Goal: Task Accomplishment & Management: Manage account settings

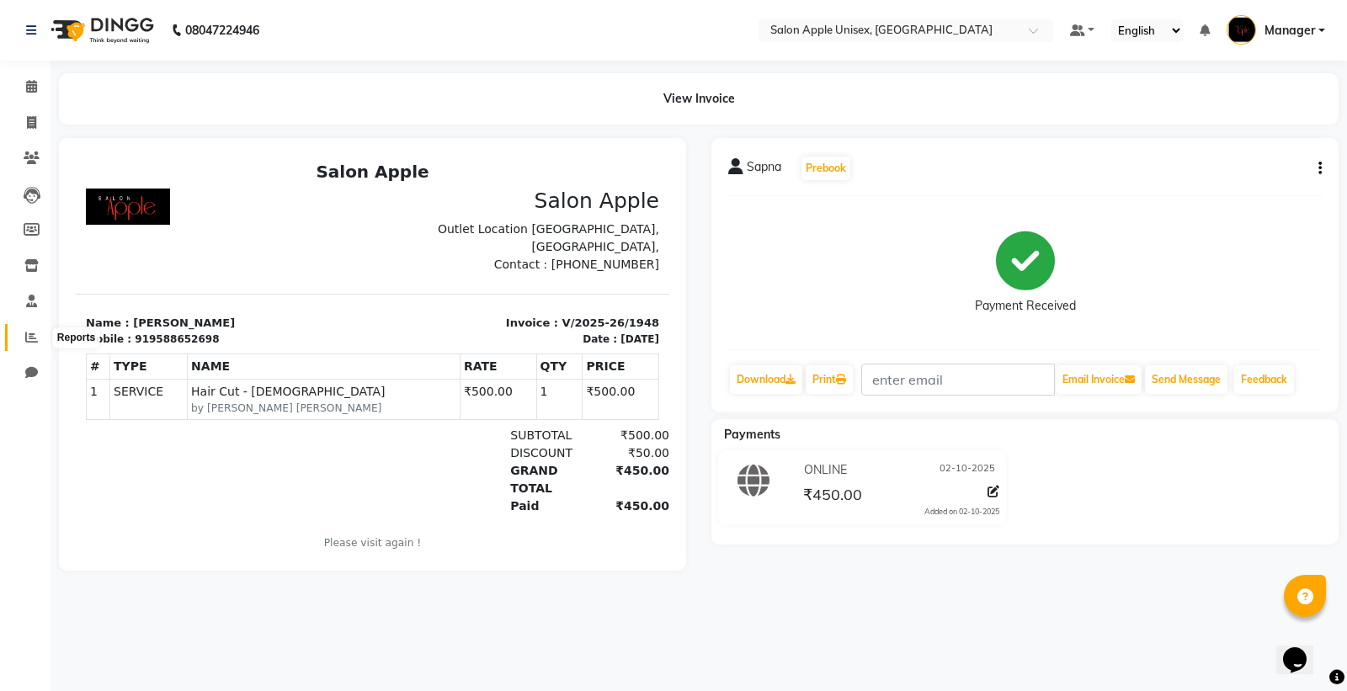
click at [23, 335] on span at bounding box center [31, 337] width 29 height 19
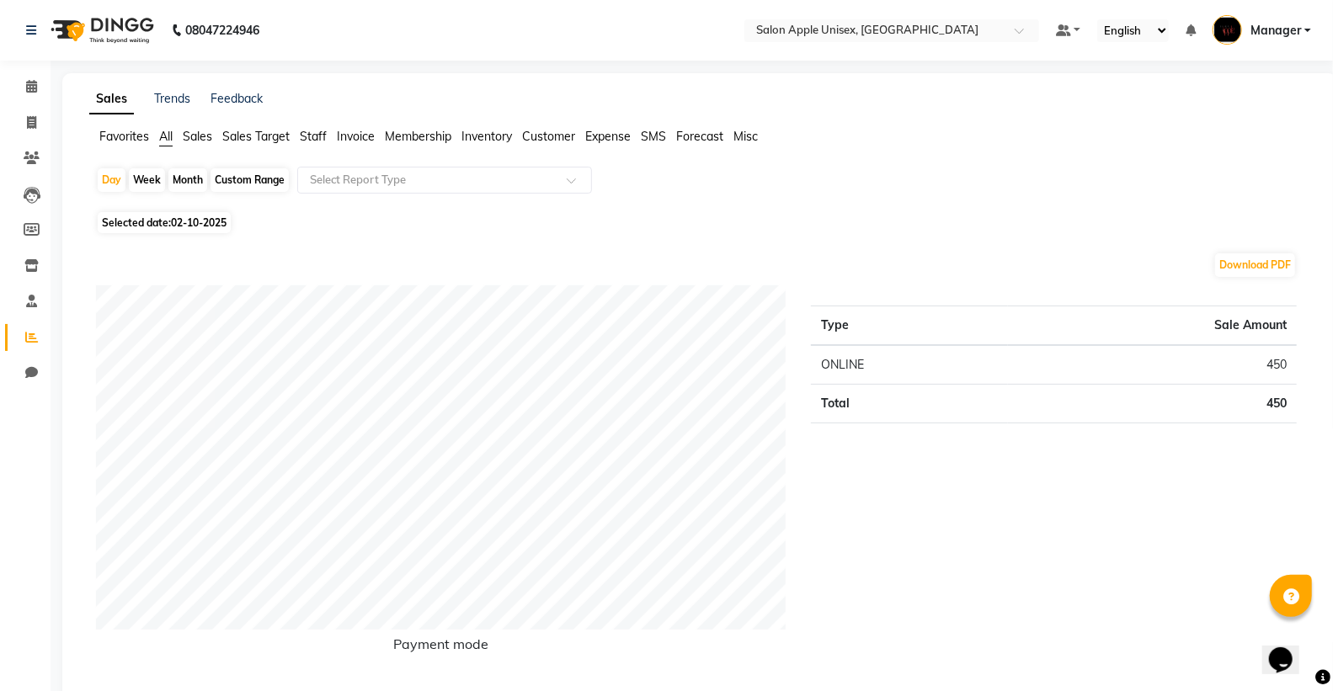
click at [182, 173] on div "Month" at bounding box center [187, 180] width 39 height 24
select select "10"
select select "2025"
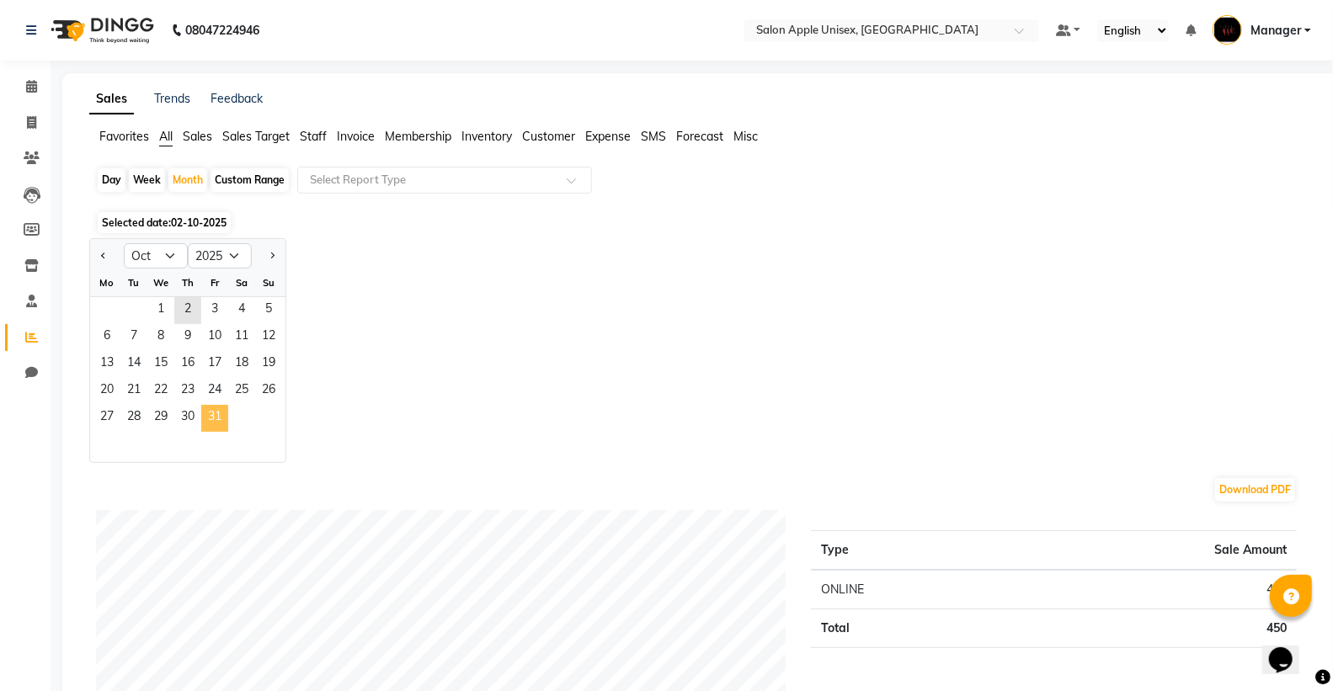
click at [205, 414] on span "31" at bounding box center [214, 418] width 27 height 27
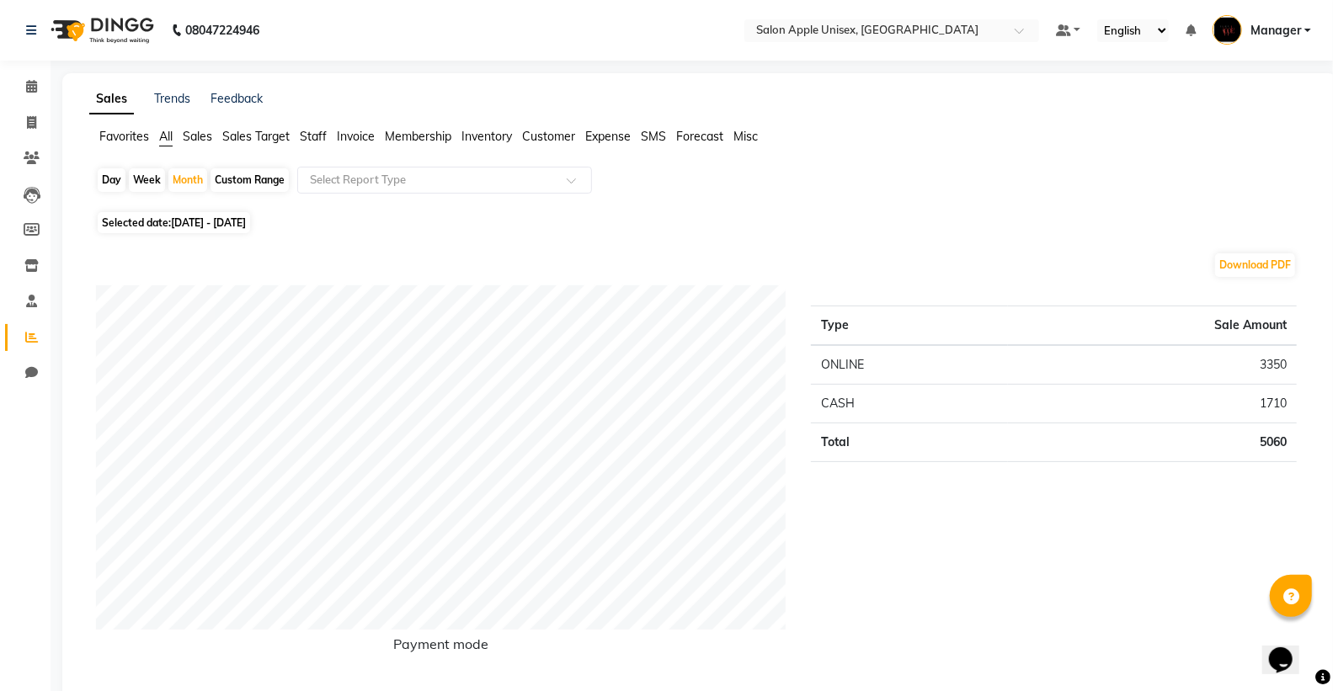
click at [154, 182] on div "Week" at bounding box center [147, 180] width 36 height 24
select select "10"
select select "2025"
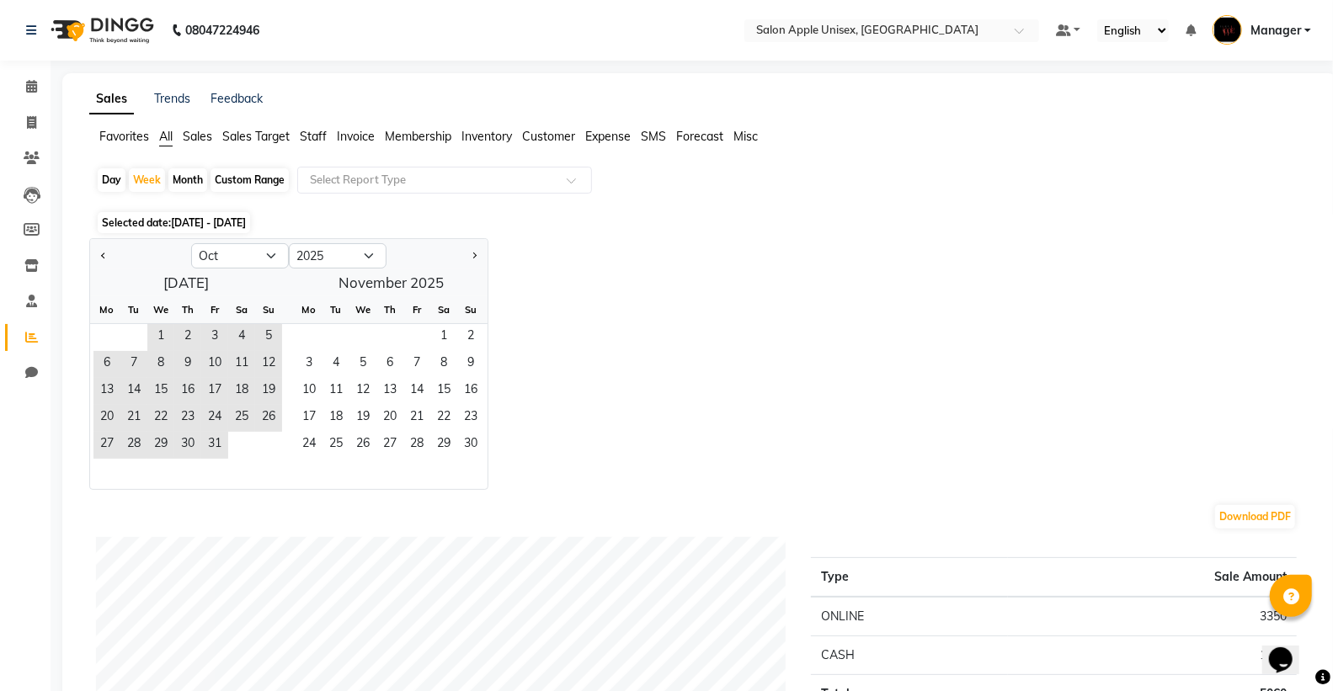
click at [238, 178] on div "Custom Range" at bounding box center [249, 180] width 78 height 24
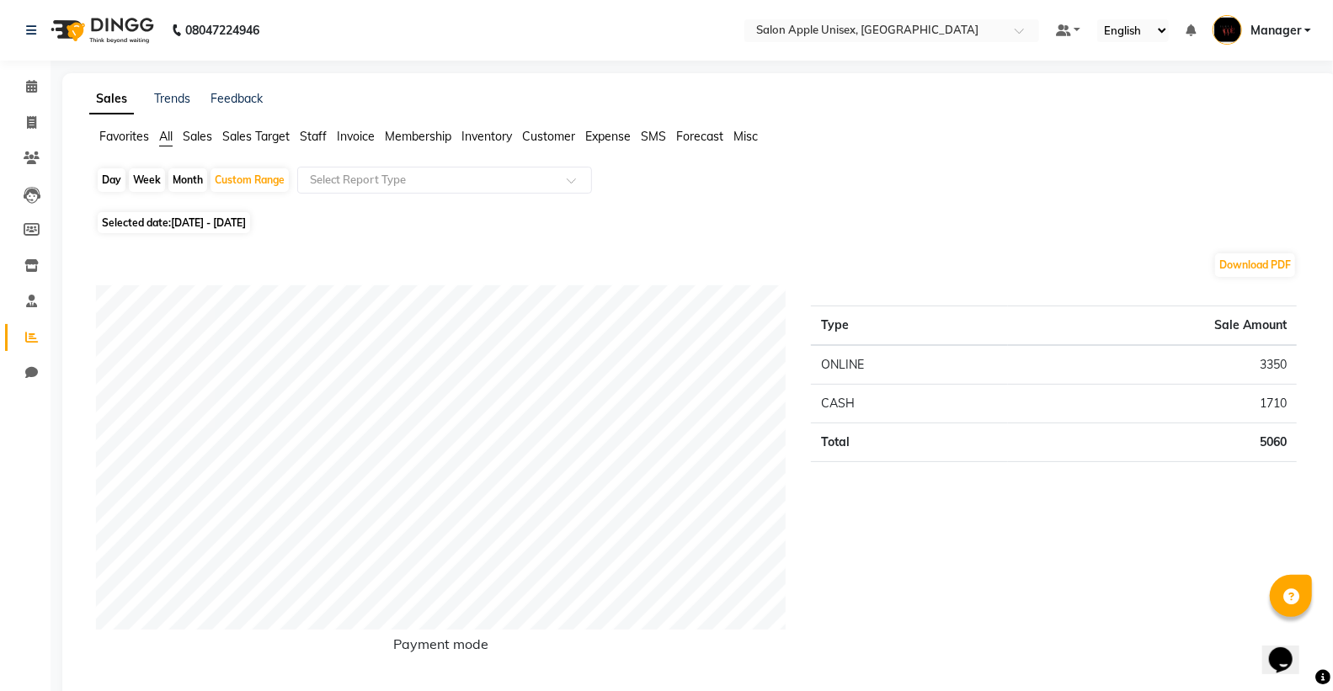
click at [186, 220] on span "[DATE] - [DATE]" at bounding box center [208, 222] width 75 height 13
select select "10"
select select "2025"
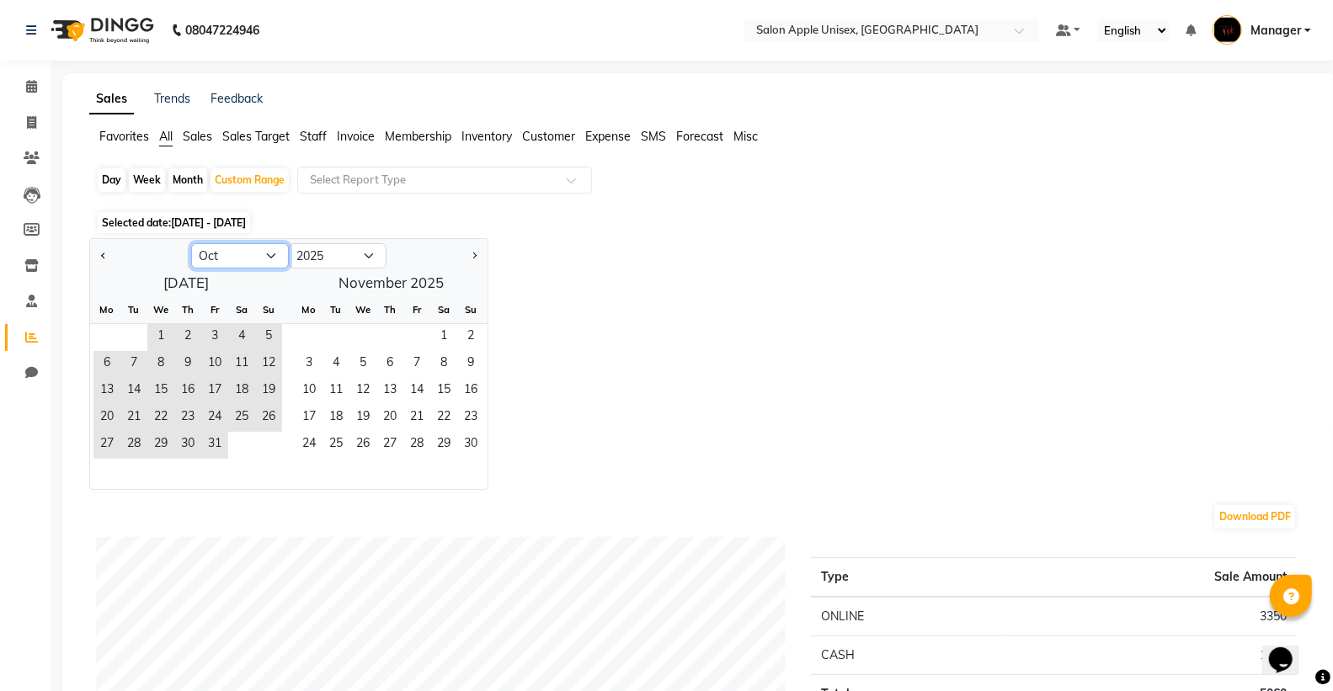
click at [233, 258] on select "Jan Feb Mar Apr May Jun [DATE] Aug Sep Oct Nov Dec" at bounding box center [240, 255] width 98 height 25
select select "9"
click at [191, 243] on select "Jan Feb Mar Apr May Jun [DATE] Aug Sep Oct Nov Dec" at bounding box center [240, 255] width 98 height 25
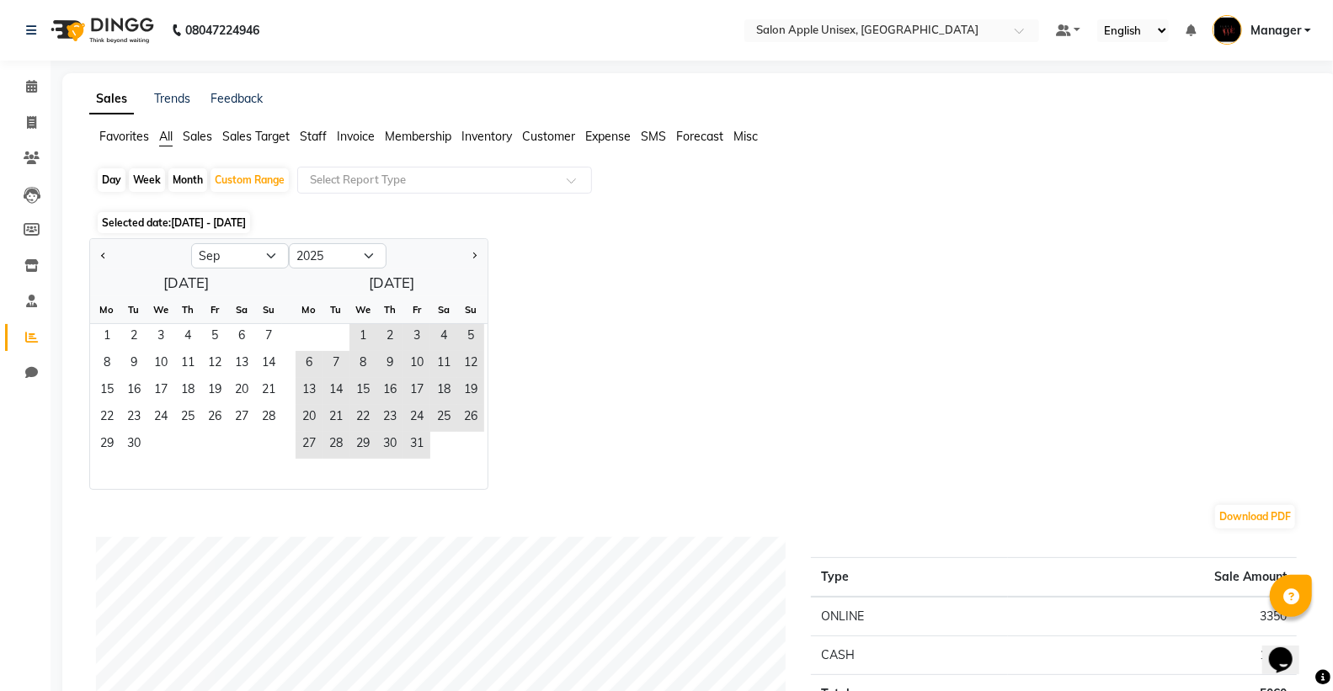
click at [398, 279] on div "[DATE] Mo Tu We Th Fr Sa Su 1 2 3 4 5 6 7 8 9 10 11 12 13 14 15 16 17 18 19 20 …" at bounding box center [288, 379] width 397 height 220
click at [133, 442] on span "30" at bounding box center [133, 445] width 27 height 27
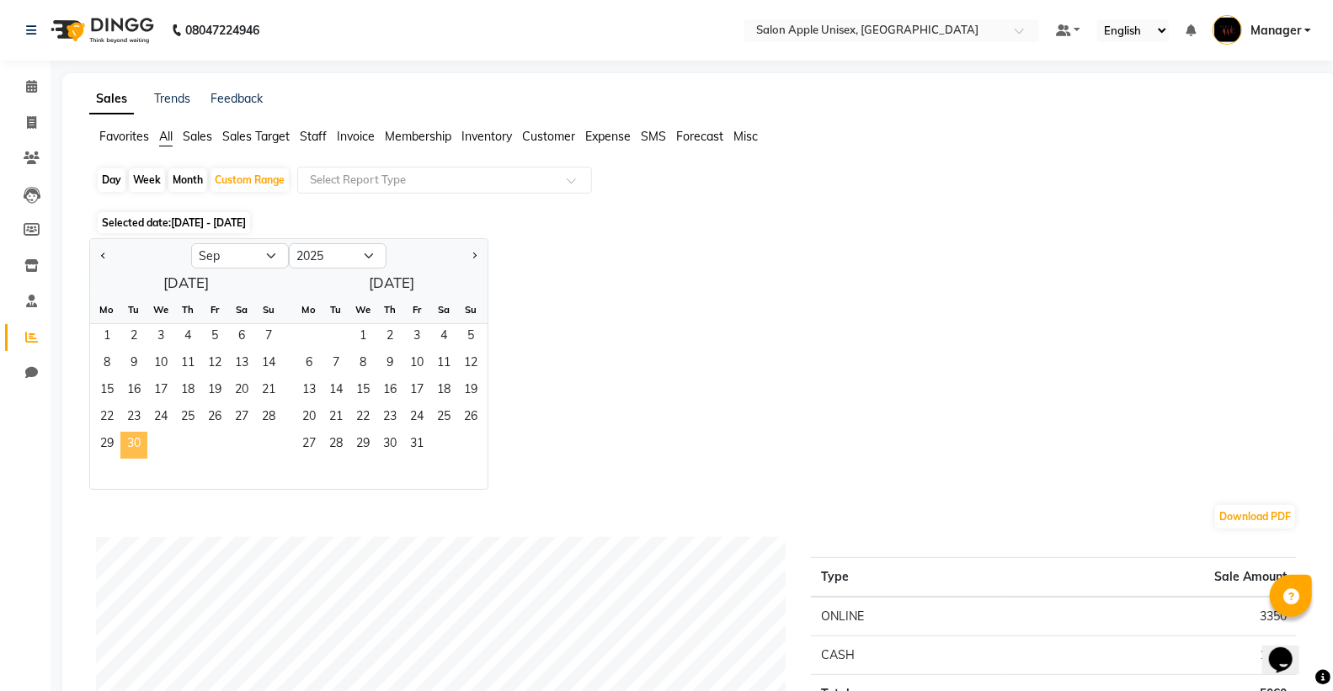
click at [136, 444] on span "30" at bounding box center [133, 445] width 27 height 27
click at [133, 442] on span "30" at bounding box center [133, 445] width 27 height 27
click at [136, 439] on span "30" at bounding box center [133, 445] width 27 height 27
click at [144, 429] on span "23" at bounding box center [133, 418] width 27 height 27
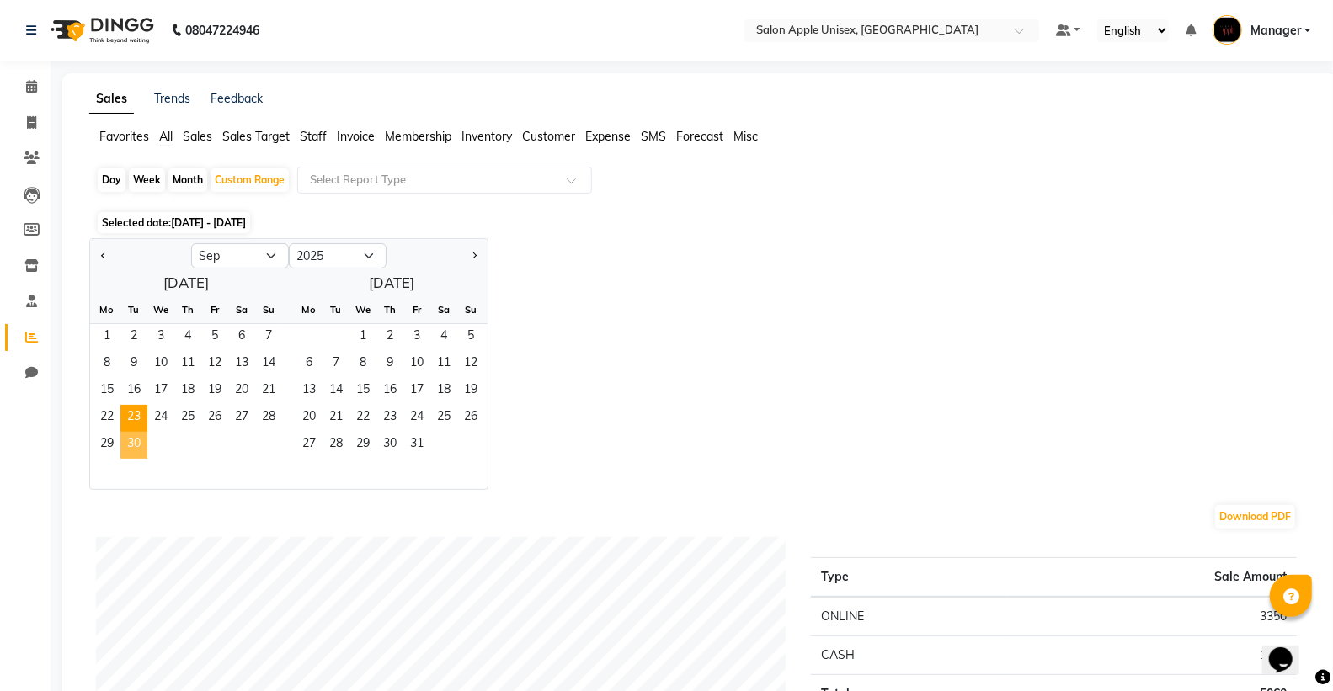
click at [136, 447] on span "30" at bounding box center [133, 445] width 27 height 27
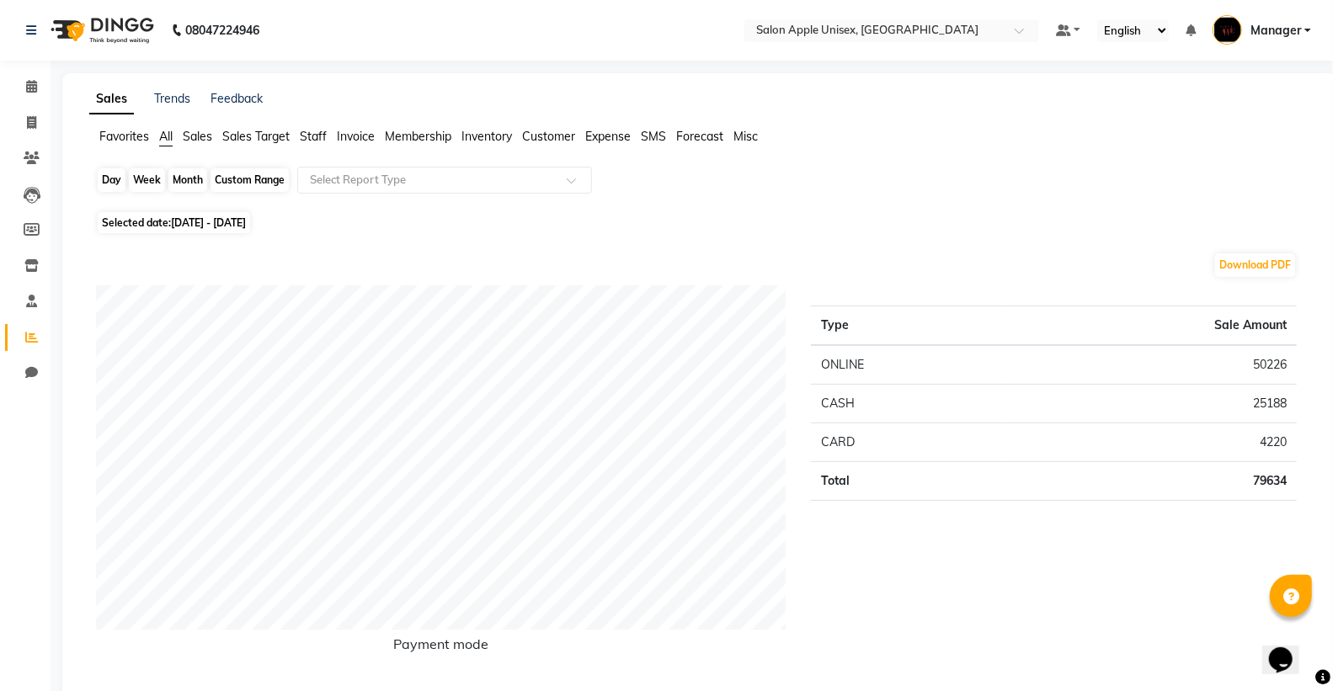
click at [238, 184] on div "Custom Range" at bounding box center [249, 180] width 78 height 24
select select "9"
select select "2025"
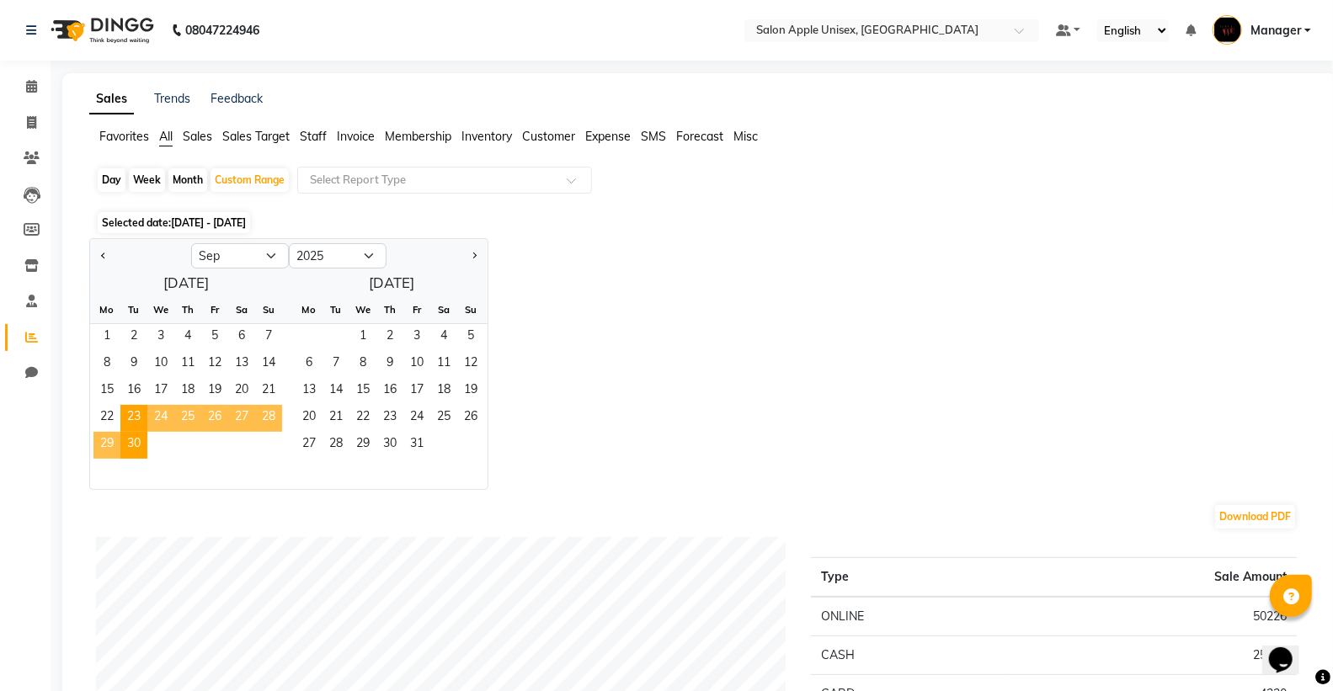
click at [149, 478] on div at bounding box center [186, 474] width 192 height 30
click at [132, 439] on span "30" at bounding box center [133, 445] width 27 height 27
click at [130, 441] on span "30" at bounding box center [133, 445] width 27 height 27
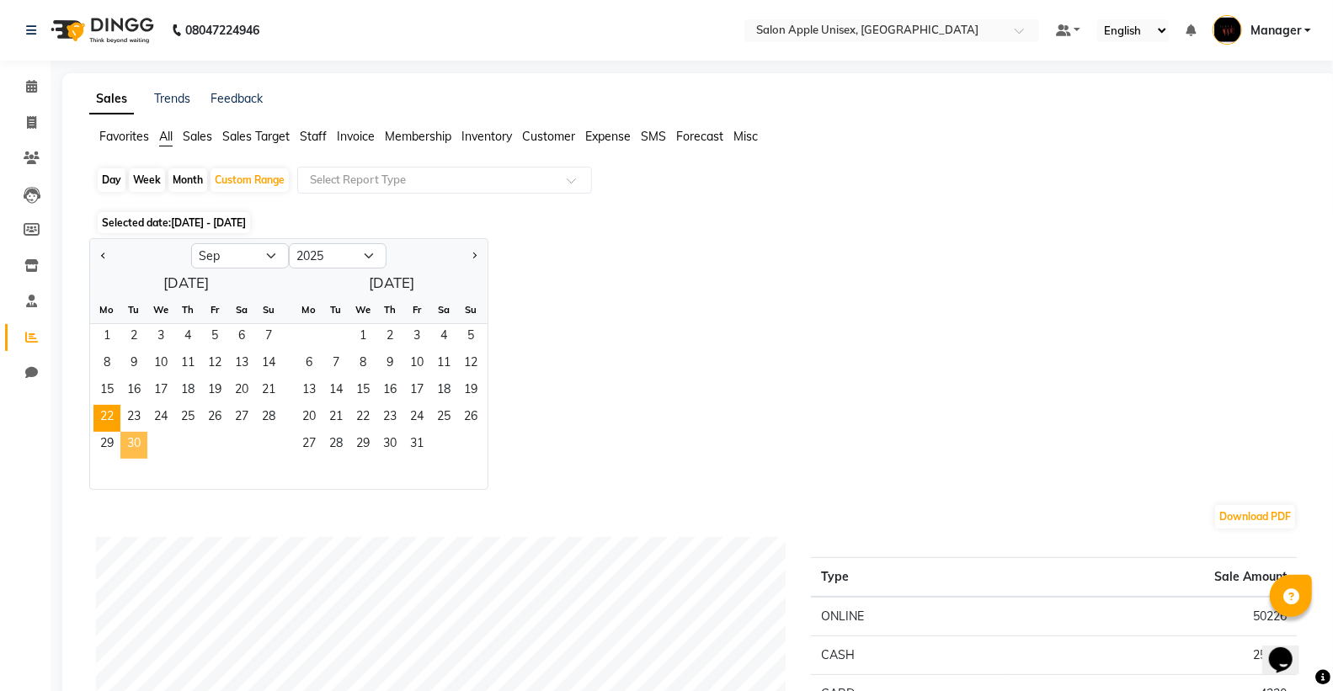
drag, startPoint x: 130, startPoint y: 442, endPoint x: 118, endPoint y: 414, distance: 30.2
click at [126, 439] on span "30" at bounding box center [133, 445] width 27 height 27
drag, startPoint x: 110, startPoint y: 338, endPoint x: 141, endPoint y: 444, distance: 109.7
click at [141, 444] on ngb-datepicker-month "Mo Tu We Th Fr Sa Su 1 2 3 4 5 6 7 8 9 10 11 12 13 14 15 16 17 18 19 20 21 22 2…" at bounding box center [186, 392] width 192 height 193
click at [141, 444] on span "30" at bounding box center [133, 445] width 27 height 27
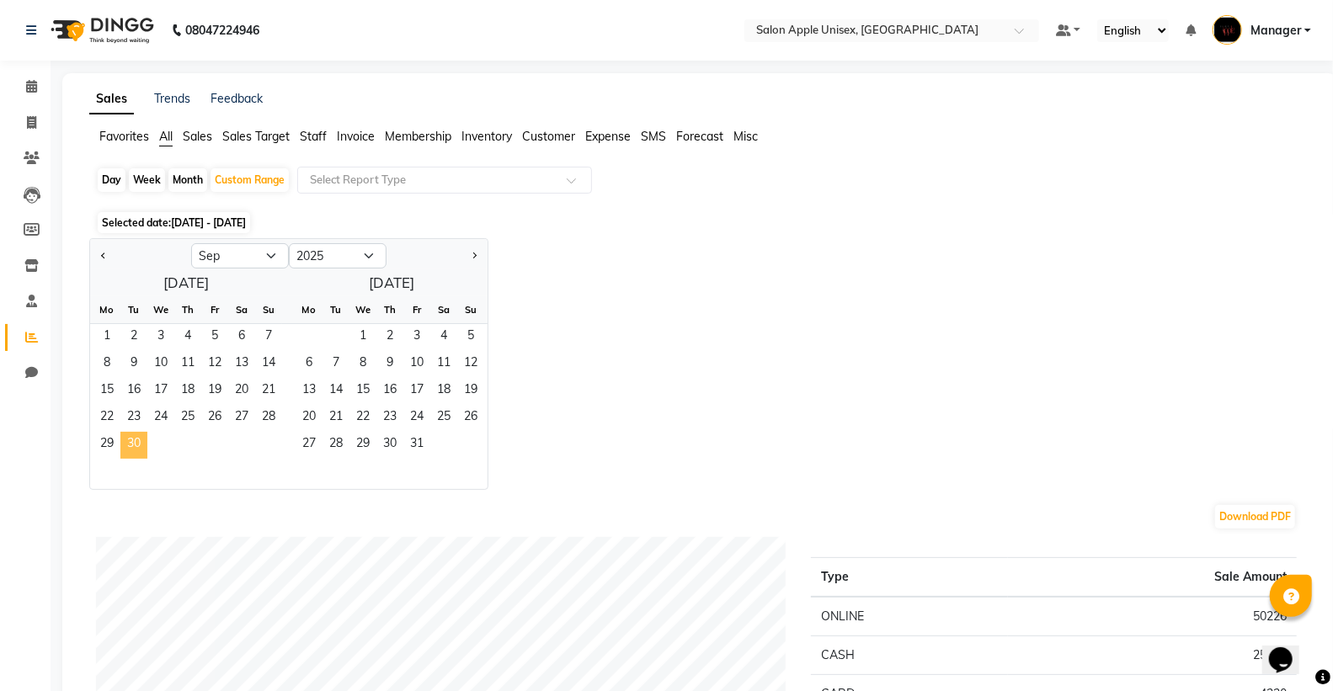
click at [141, 446] on span "30" at bounding box center [133, 445] width 27 height 27
click at [114, 342] on span "1" at bounding box center [106, 337] width 27 height 27
click at [111, 342] on span "1" at bounding box center [106, 337] width 27 height 27
click at [111, 343] on span "1" at bounding box center [106, 337] width 27 height 27
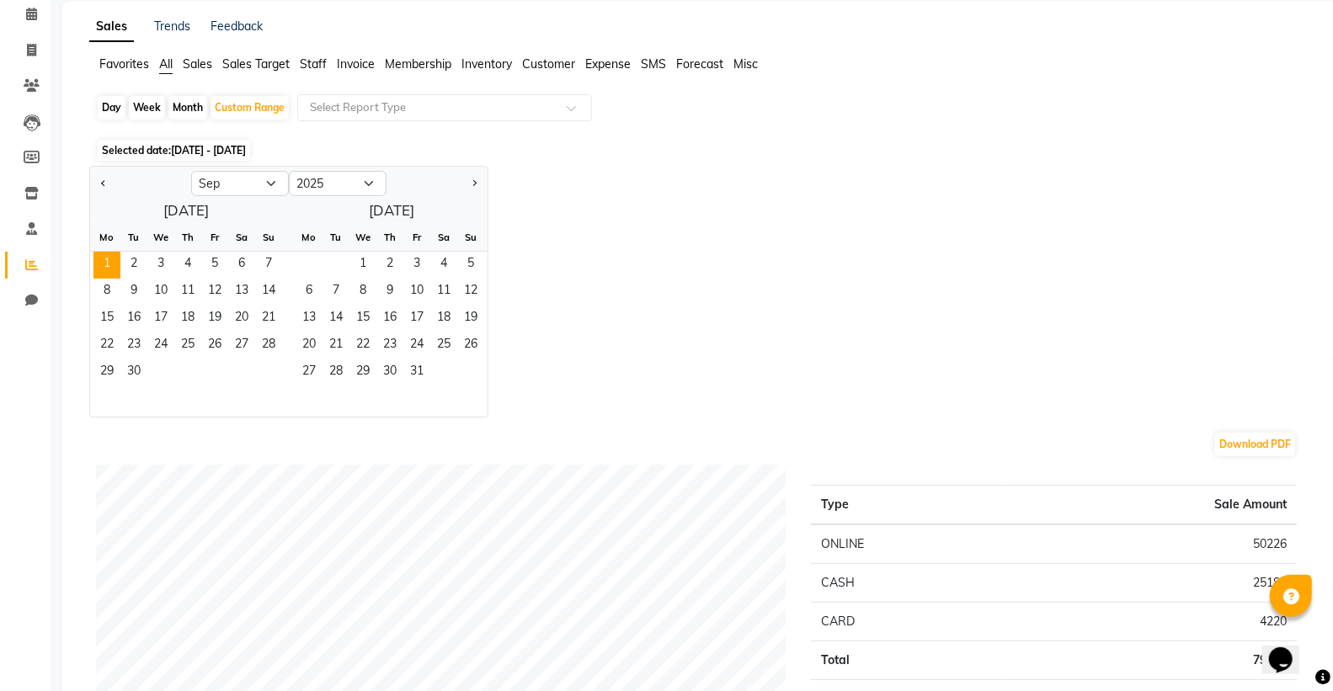
scroll to position [187, 0]
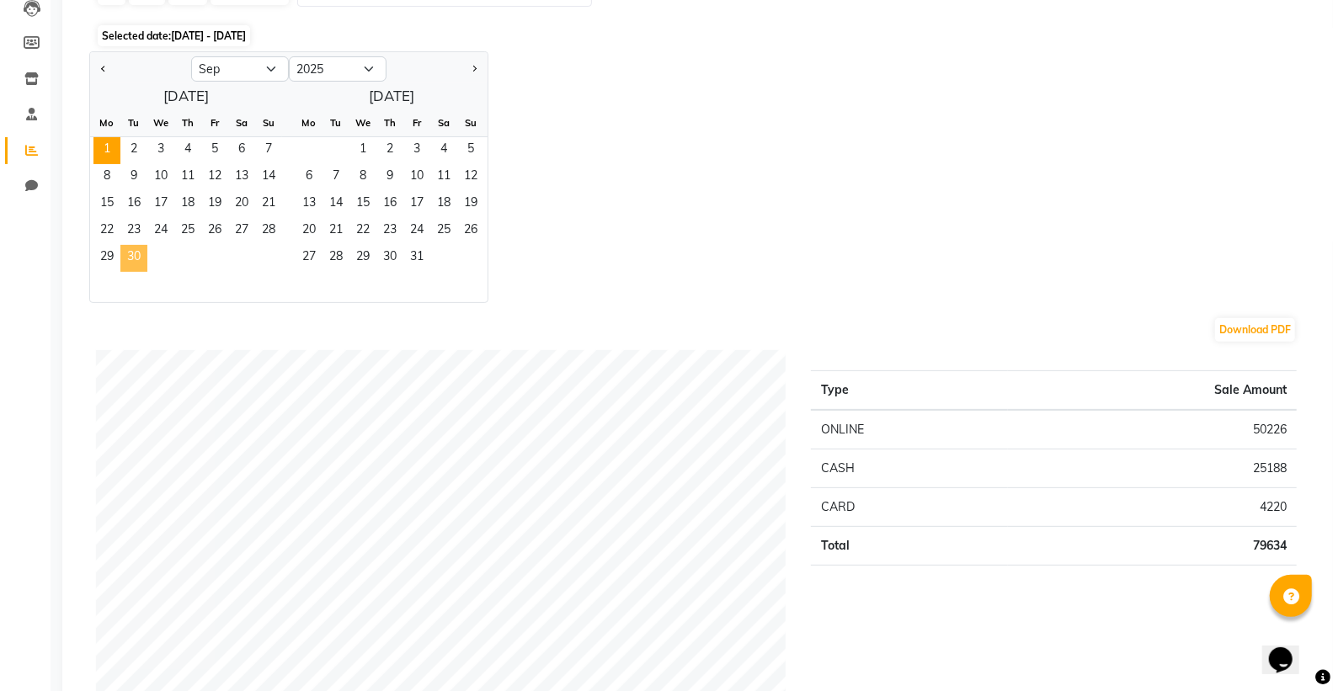
click at [140, 267] on span "30" at bounding box center [133, 258] width 27 height 27
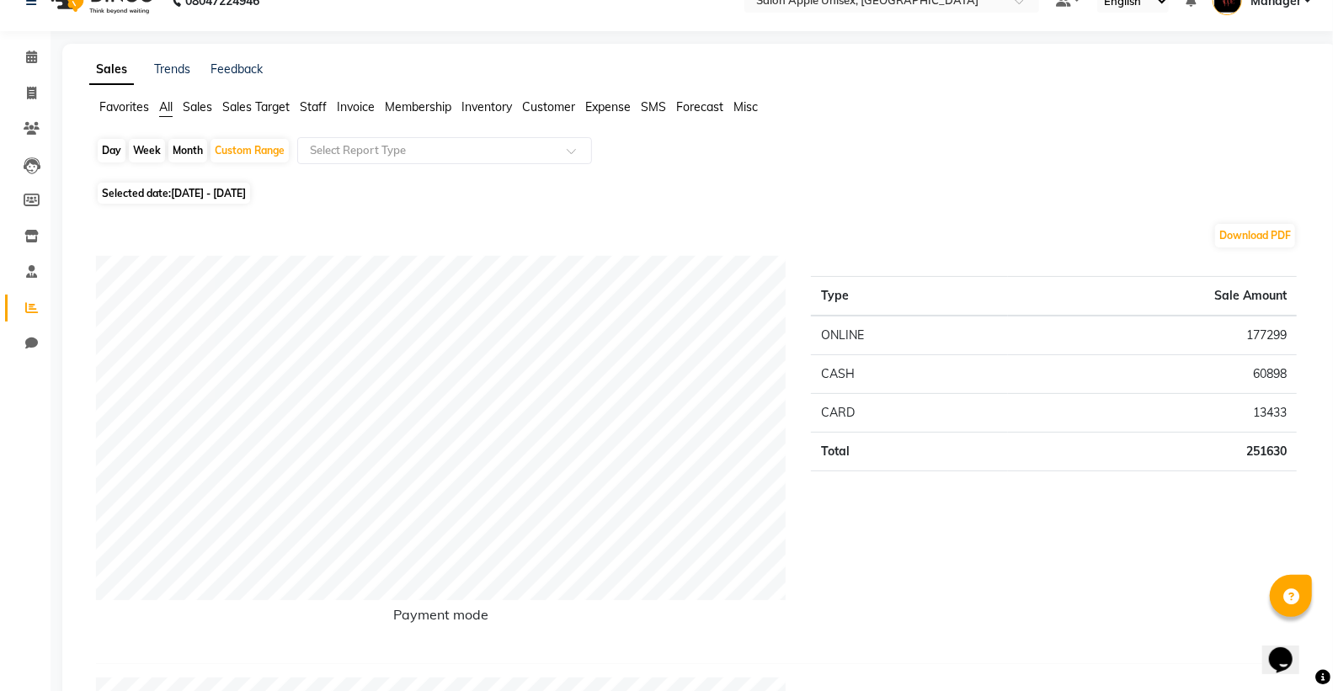
scroll to position [0, 0]
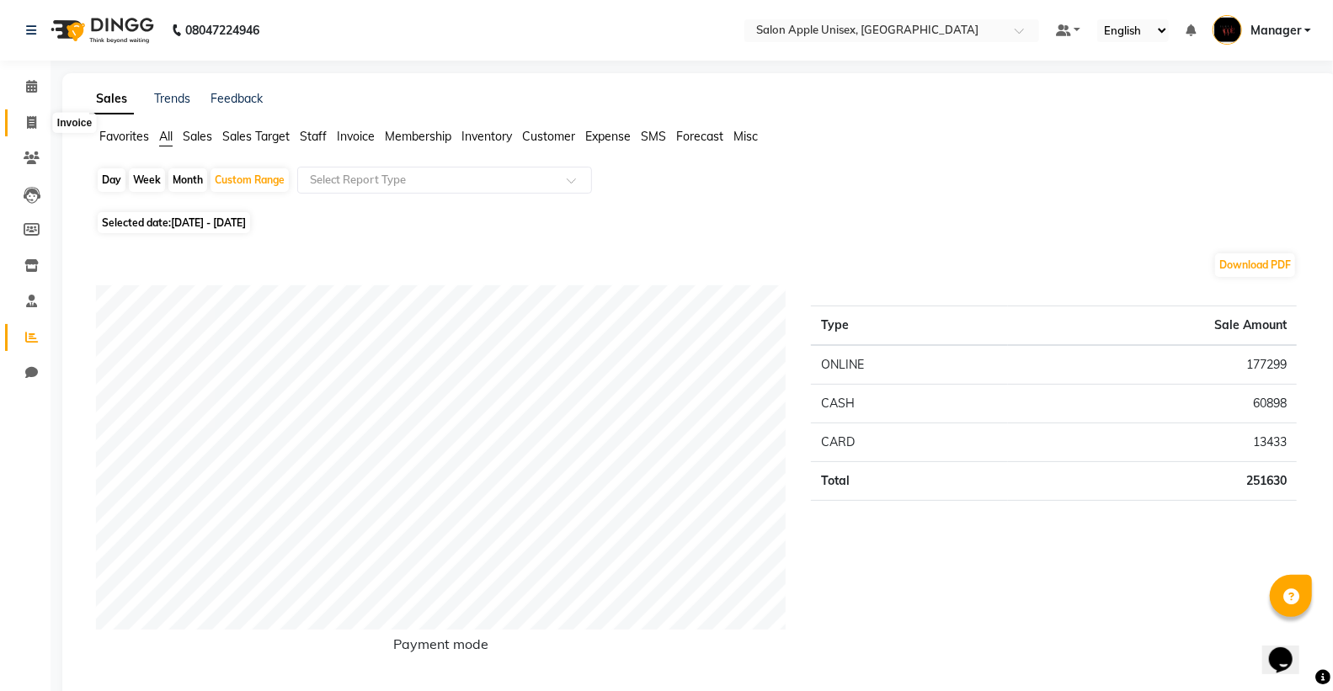
click at [29, 124] on icon at bounding box center [31, 122] width 9 height 13
select select "138"
select select "service"
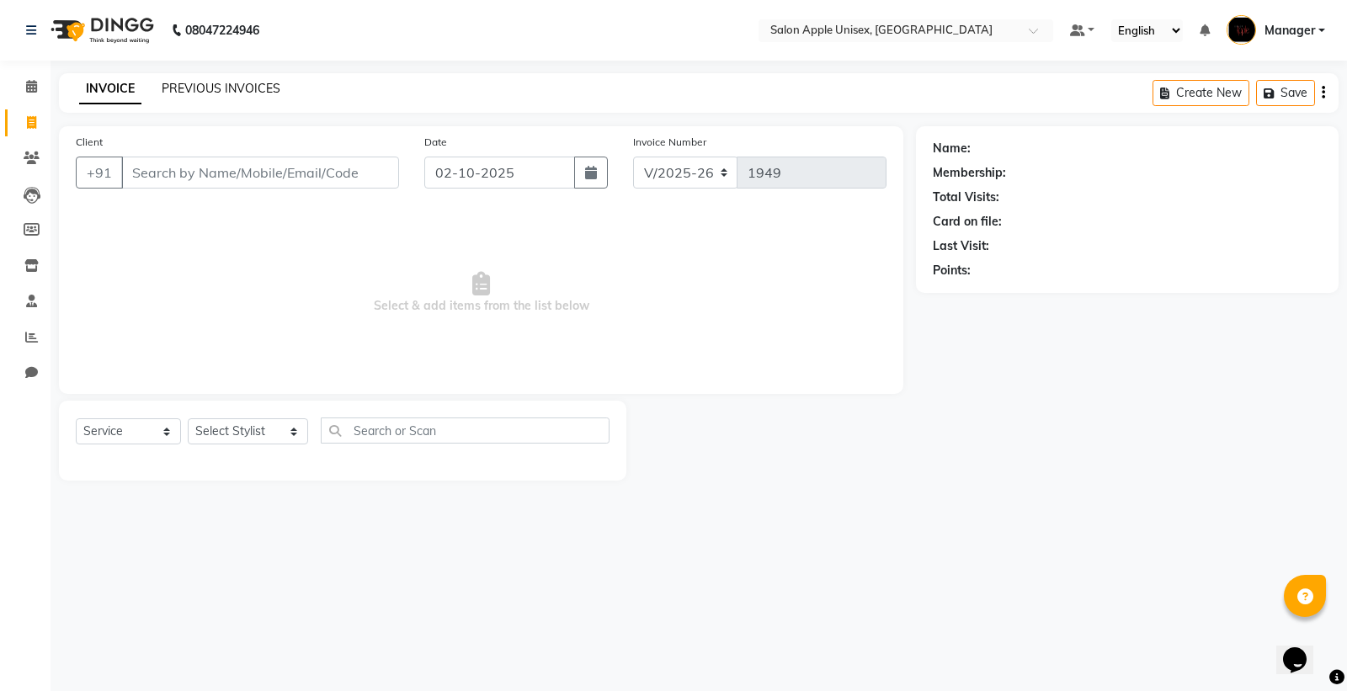
click at [211, 83] on link "PREVIOUS INVOICES" at bounding box center [221, 88] width 119 height 15
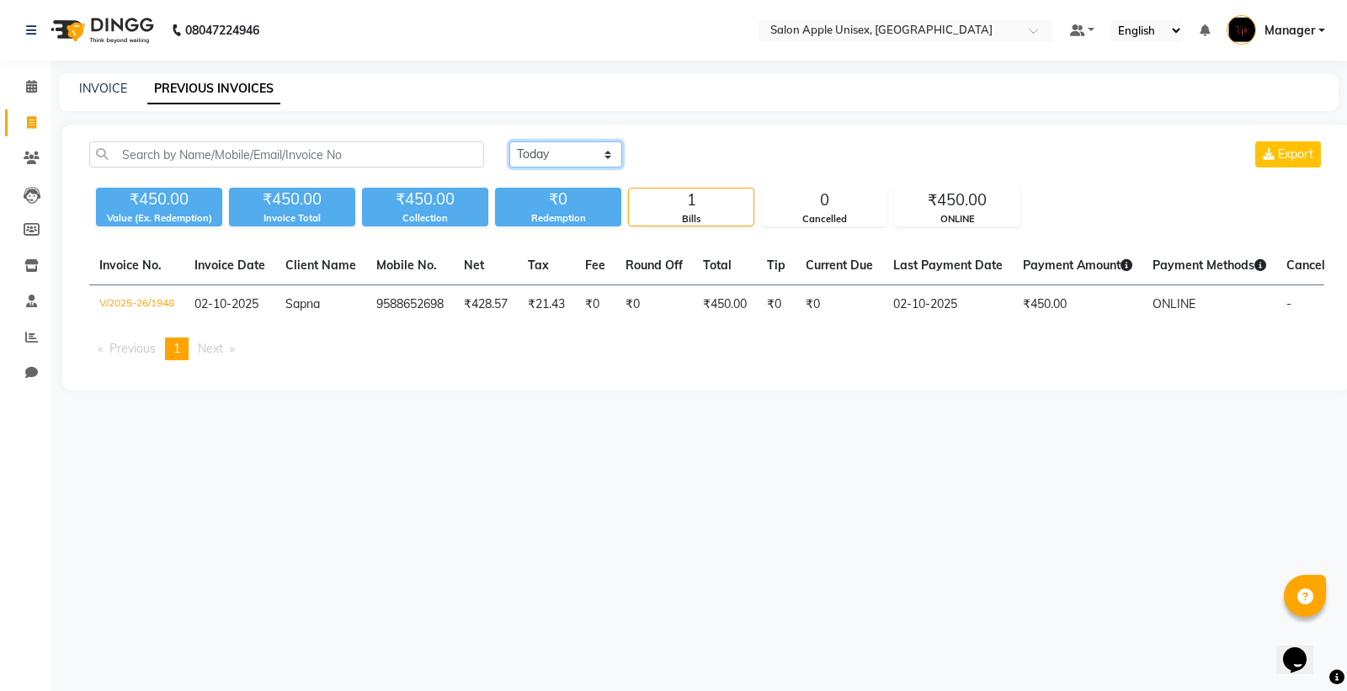
click at [593, 150] on select "[DATE] [DATE] Custom Range" at bounding box center [565, 154] width 113 height 26
select select "range"
click at [509, 141] on select "[DATE] [DATE] Custom Range" at bounding box center [565, 154] width 113 height 26
click at [729, 152] on input "02-10-2025" at bounding box center [703, 155] width 118 height 24
select select "10"
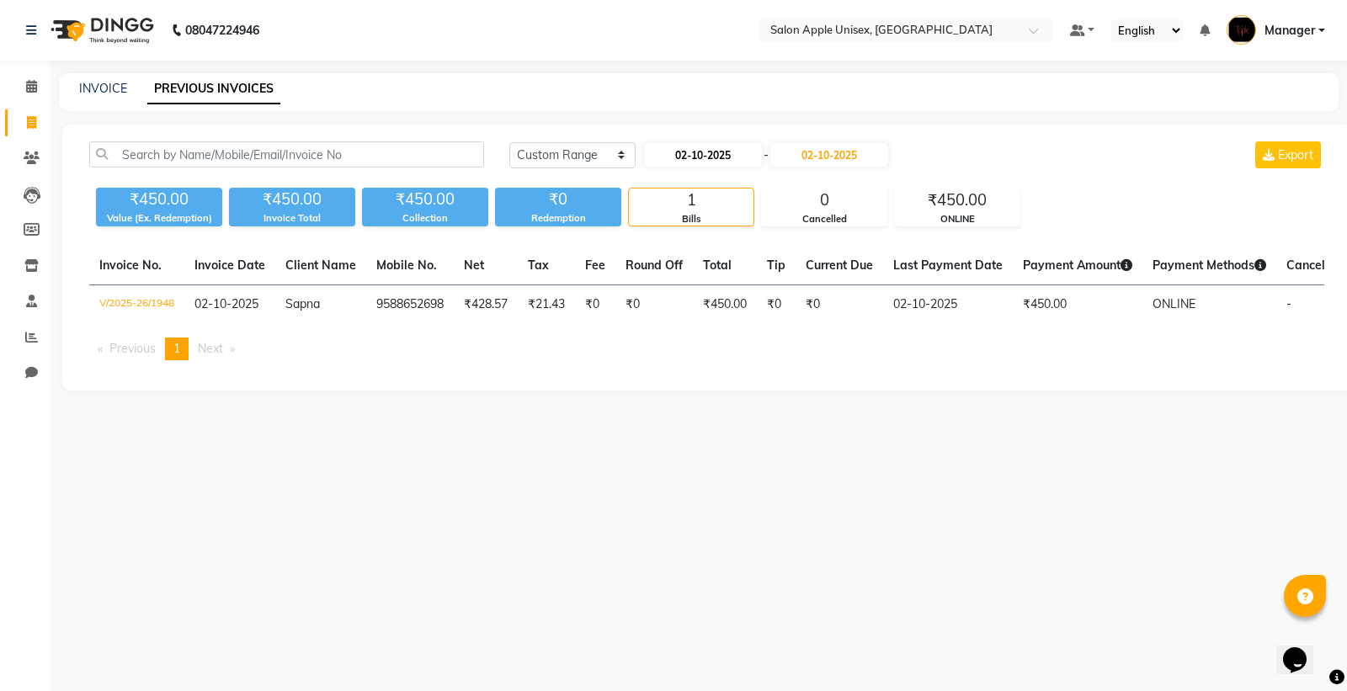
select select "2025"
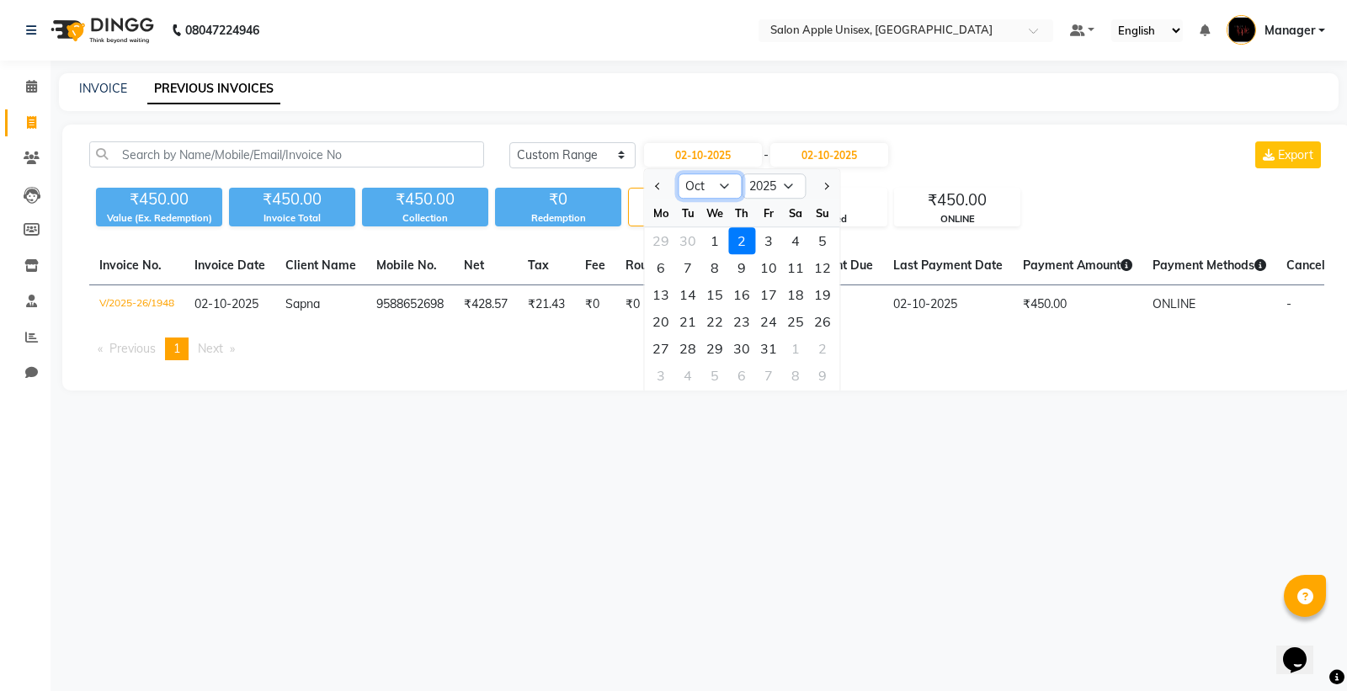
click at [721, 186] on select "Jan Feb Mar Apr May Jun [DATE] Aug Sep Oct Nov Dec" at bounding box center [710, 185] width 64 height 25
select select "9"
click at [678, 173] on select "Jan Feb Mar Apr May Jun [DATE] Aug Sep Oct Nov Dec" at bounding box center [710, 185] width 64 height 25
drag, startPoint x: 817, startPoint y: 145, endPoint x: 819, endPoint y: 153, distance: 8.6
click at [819, 149] on input "02-10-2025" at bounding box center [829, 155] width 118 height 24
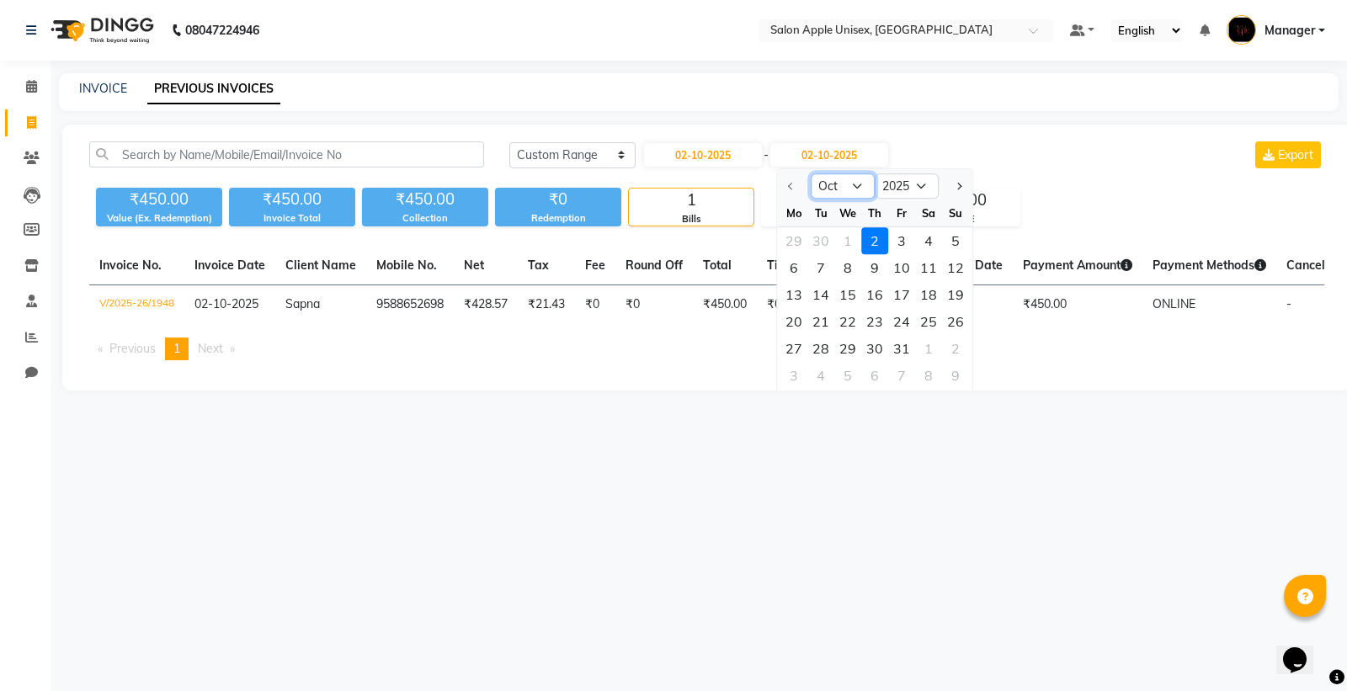
click at [840, 191] on select "Oct Nov Dec" at bounding box center [843, 185] width 64 height 25
click at [887, 135] on div "[DATE] [DATE] Custom Range [DATE] - [DATE] Oct Nov [DATE] 2026 2027 2028 2029 2…" at bounding box center [706, 258] width 1289 height 266
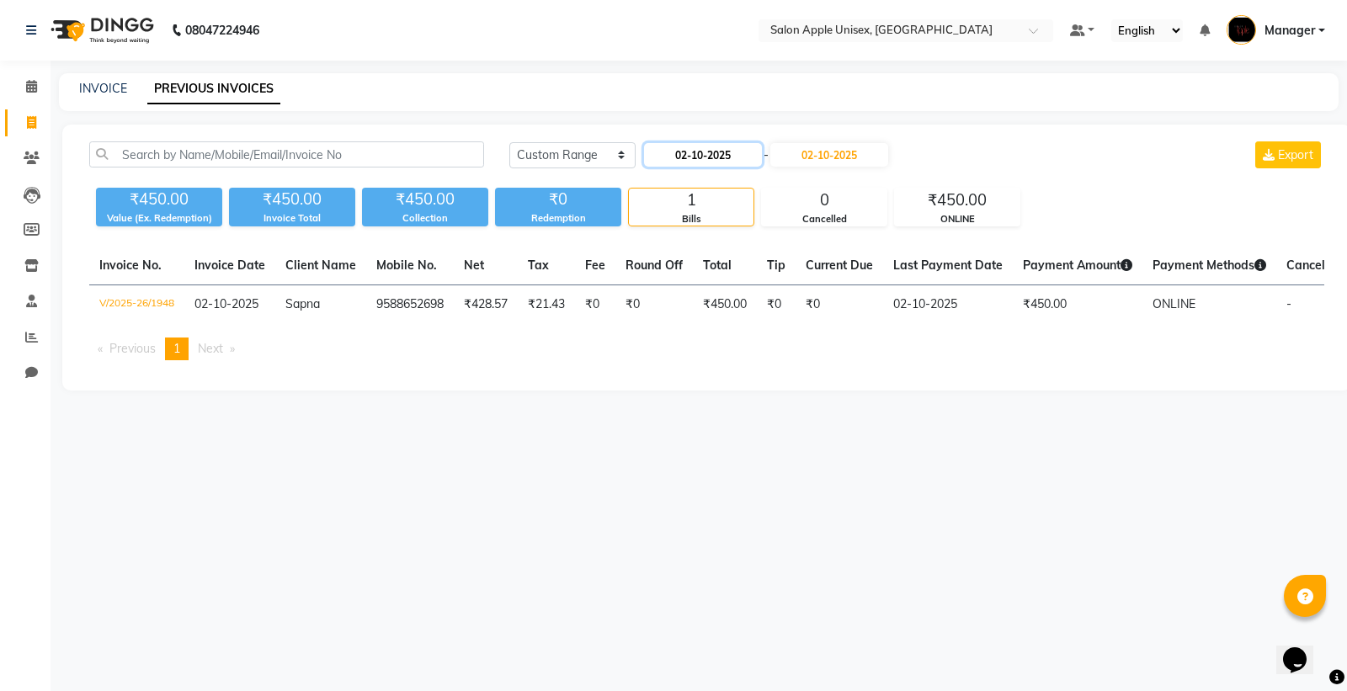
click at [714, 158] on input "02-10-2025" at bounding box center [703, 155] width 118 height 24
select select "10"
select select "2025"
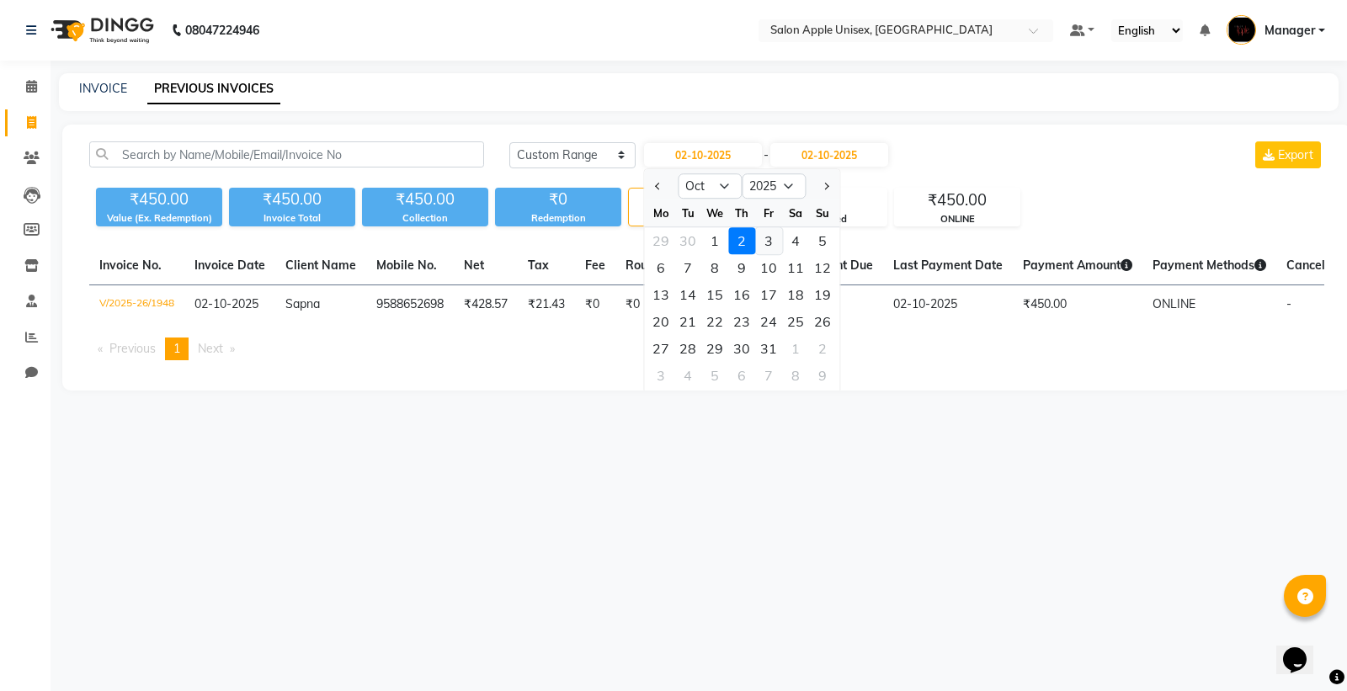
click at [764, 236] on div "3" at bounding box center [768, 240] width 27 height 27
type input "03-10-2025"
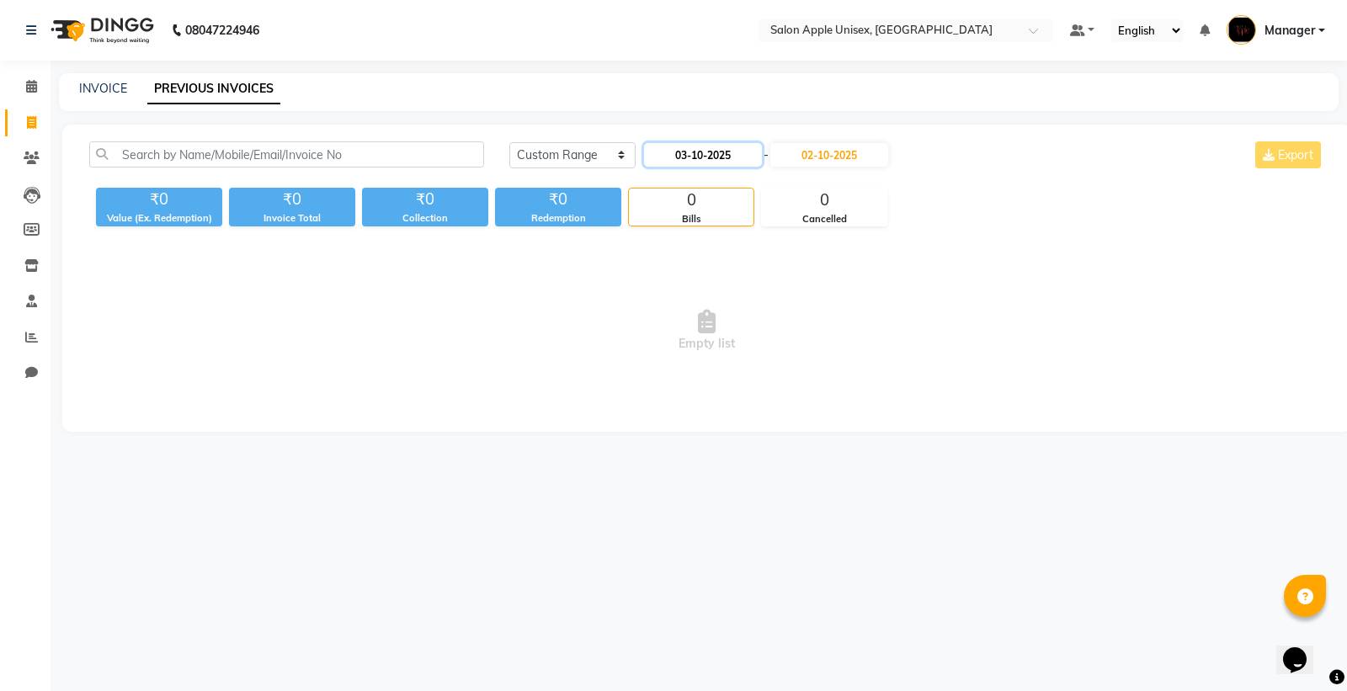
click at [710, 147] on input "03-10-2025" at bounding box center [703, 155] width 118 height 24
select select "10"
select select "2025"
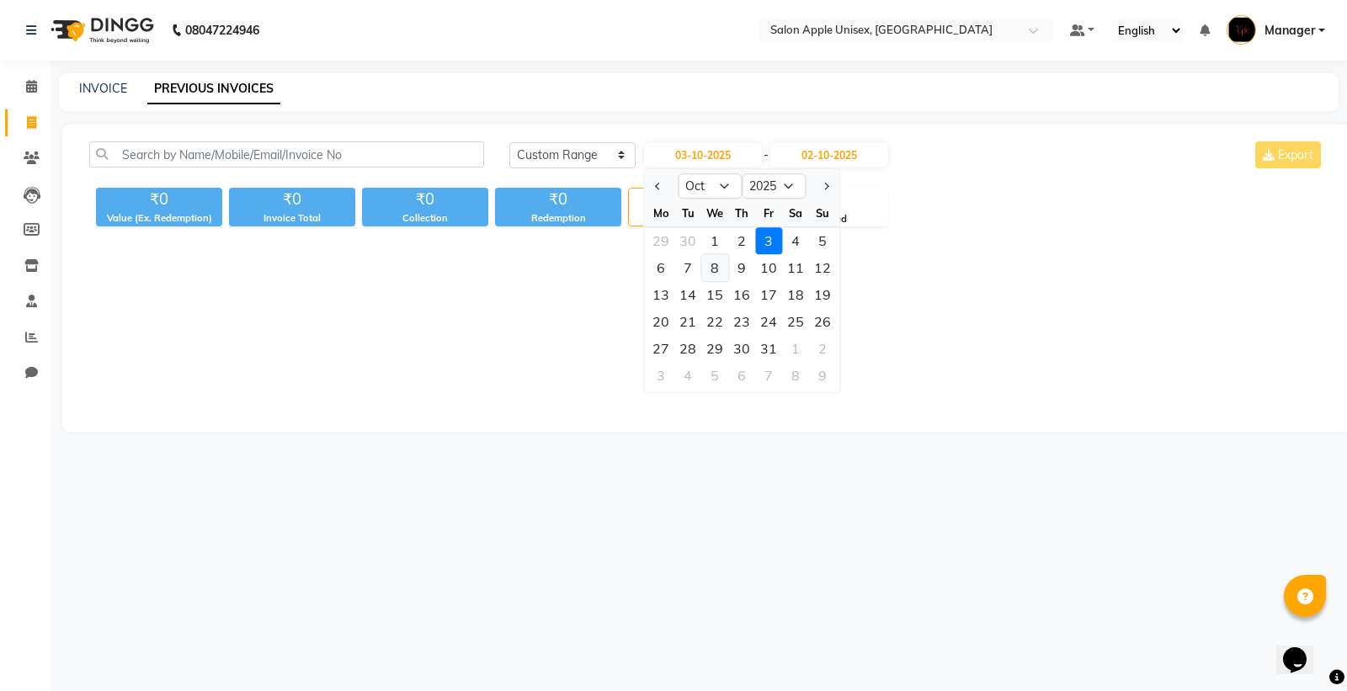
click at [716, 269] on div "8" at bounding box center [714, 267] width 27 height 27
type input "[DATE]"
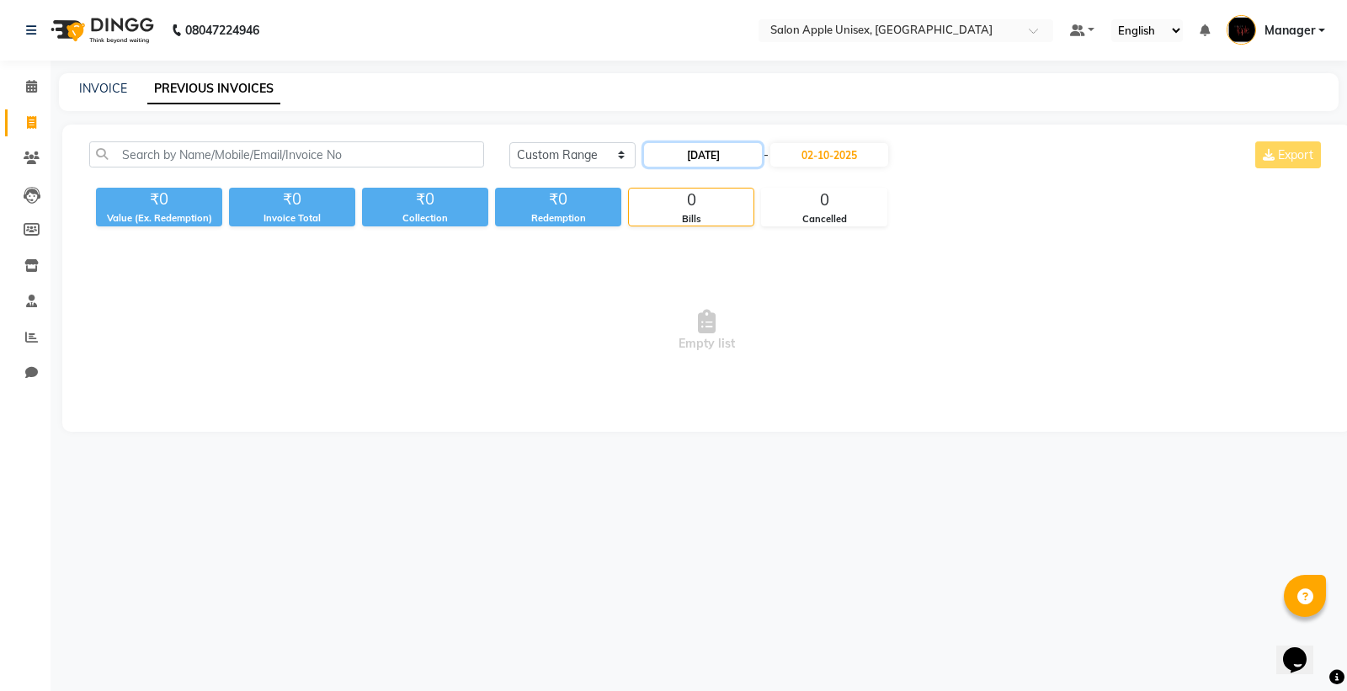
click at [705, 163] on input "[DATE]" at bounding box center [703, 155] width 118 height 24
select select "10"
select select "2025"
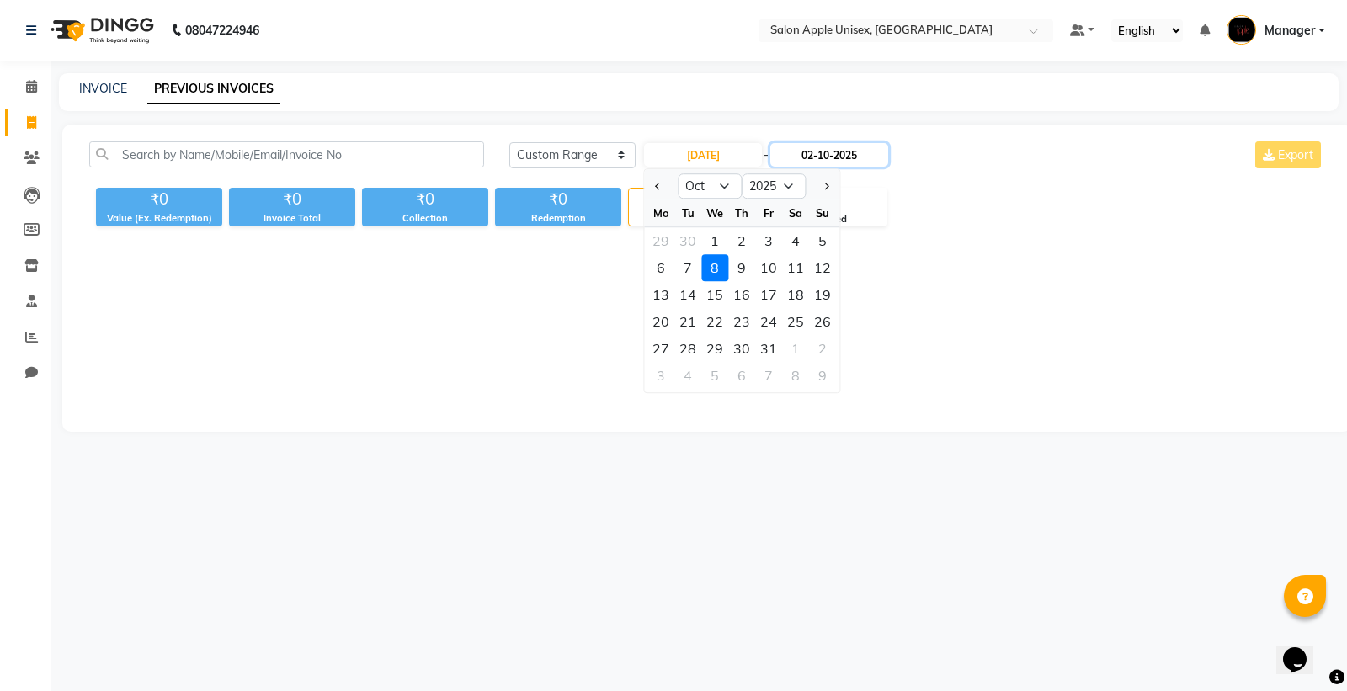
click at [805, 152] on input "02-10-2025" at bounding box center [829, 155] width 118 height 24
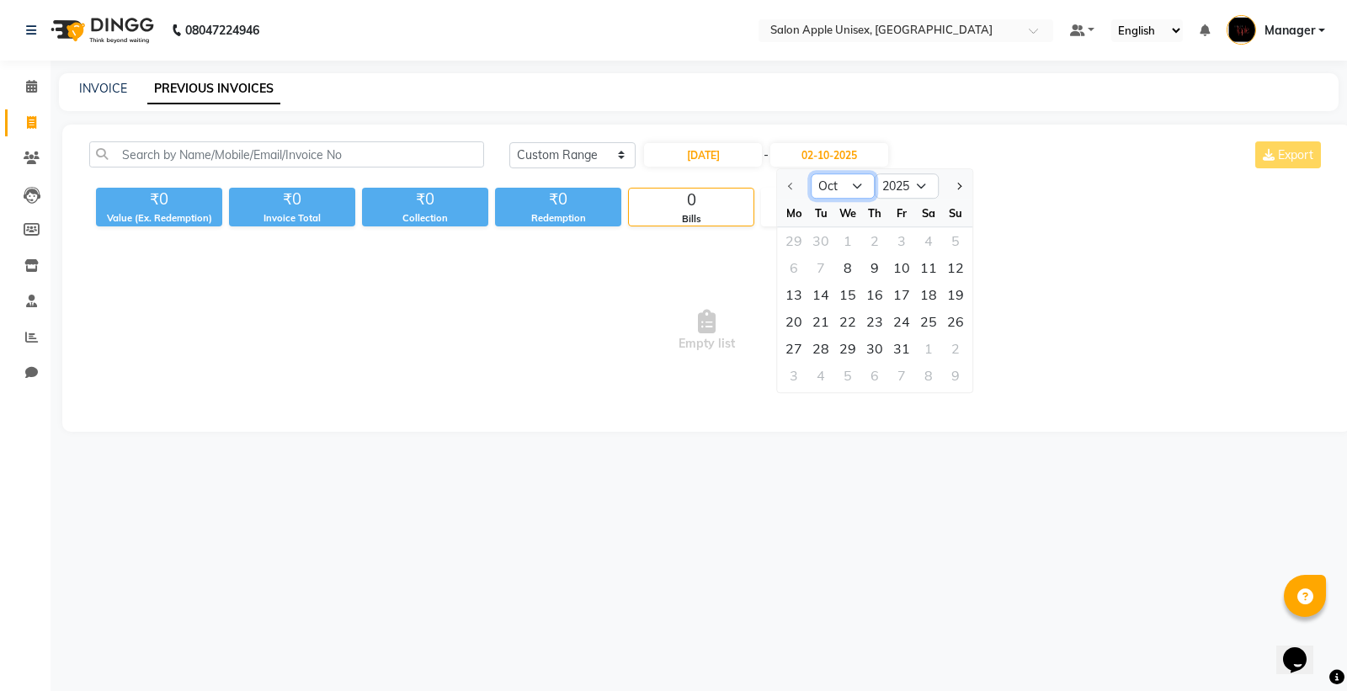
drag, startPoint x: 838, startPoint y: 190, endPoint x: 839, endPoint y: 206, distance: 16.0
click at [839, 206] on ngb-datepicker "Oct Nov [DATE] 2026 2027 2028 2029 2030 2031 2032 2033 2034 2035 Mo Tu We Th Fr…" at bounding box center [874, 280] width 197 height 225
click at [842, 189] on select "Oct Nov Dec" at bounding box center [843, 185] width 64 height 25
click at [741, 154] on input "[DATE]" at bounding box center [703, 155] width 118 height 24
select select "10"
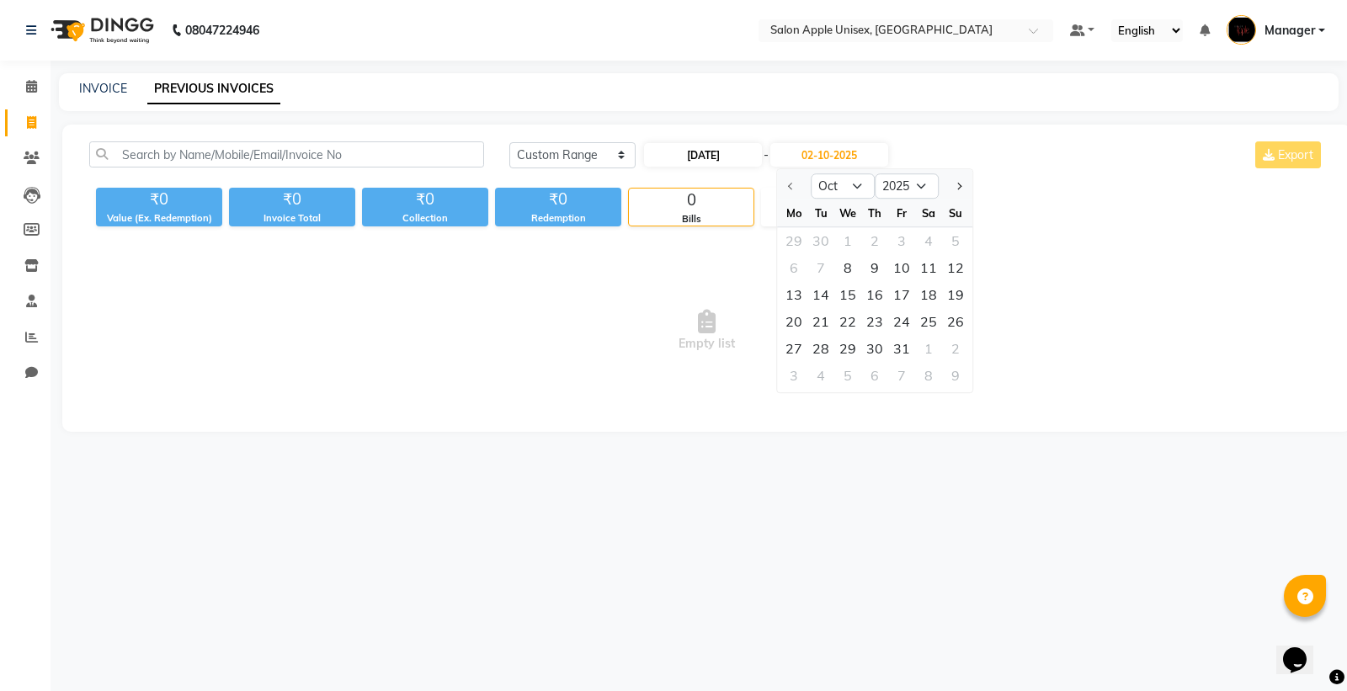
select select "2025"
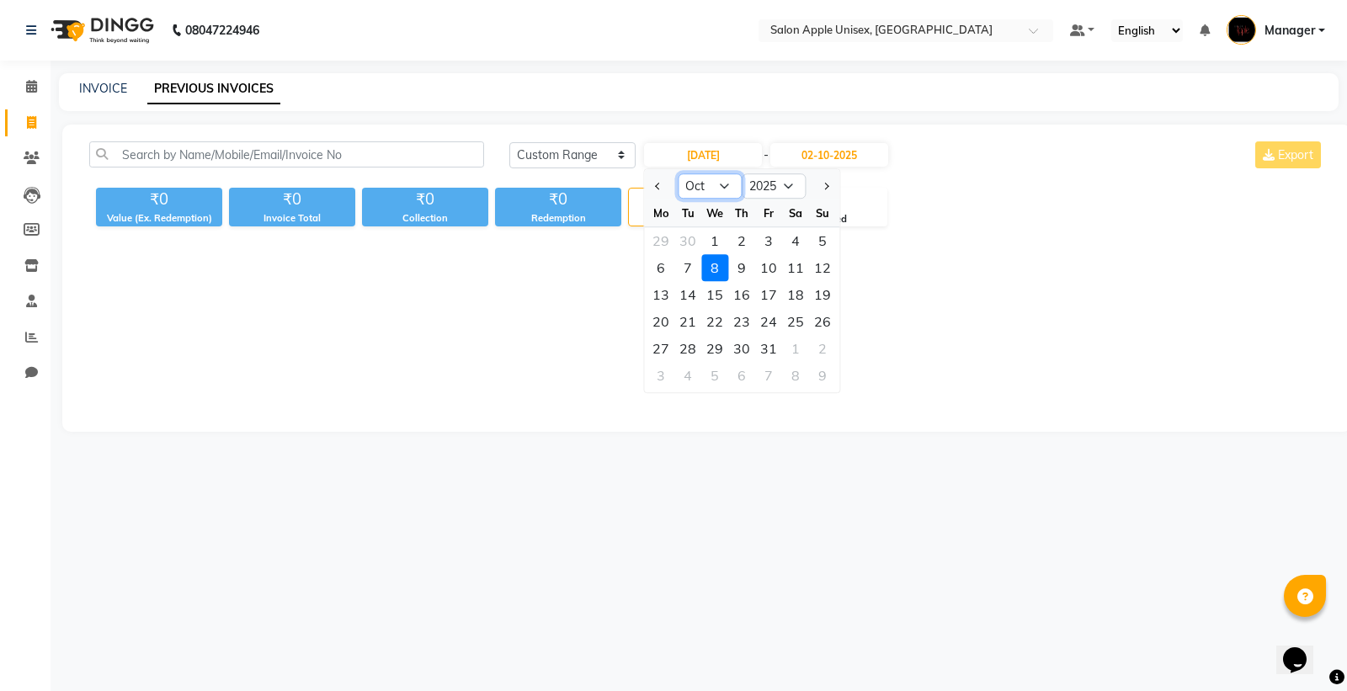
click at [707, 180] on select "Jan Feb Mar Apr May Jun [DATE] Aug Sep Oct Nov Dec" at bounding box center [710, 185] width 64 height 25
select select "9"
click at [678, 173] on select "Jan Feb Mar Apr May Jun [DATE] Aug Sep Oct Nov Dec" at bounding box center [710, 185] width 64 height 25
click at [689, 242] on div "2" at bounding box center [687, 240] width 27 height 27
type input "[DATE]"
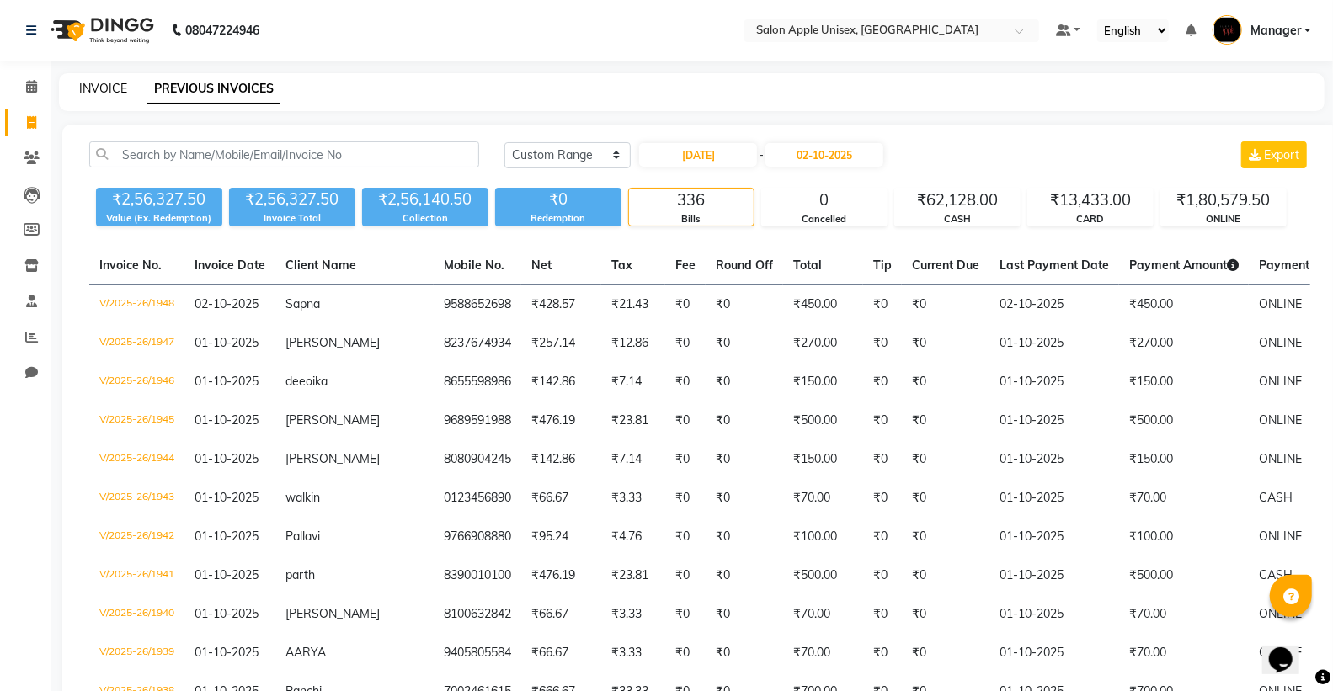
click at [93, 82] on link "INVOICE" at bounding box center [103, 88] width 48 height 15
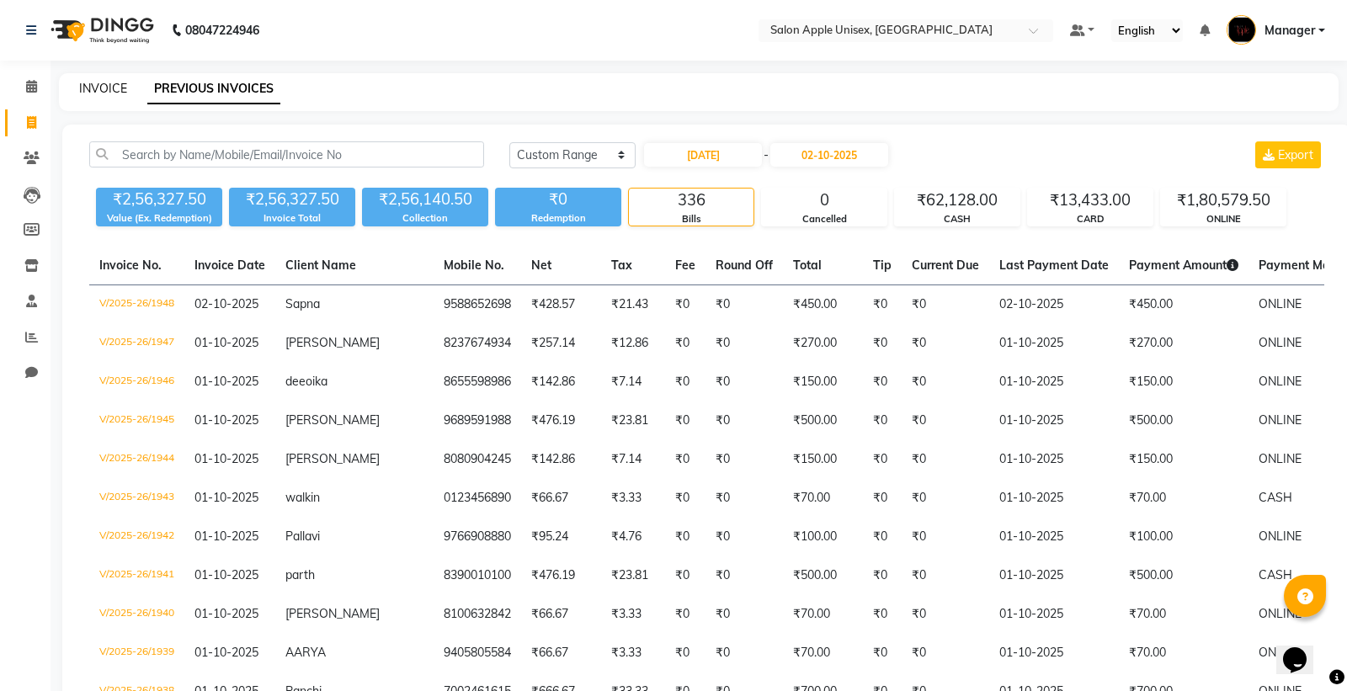
select select "138"
select select "service"
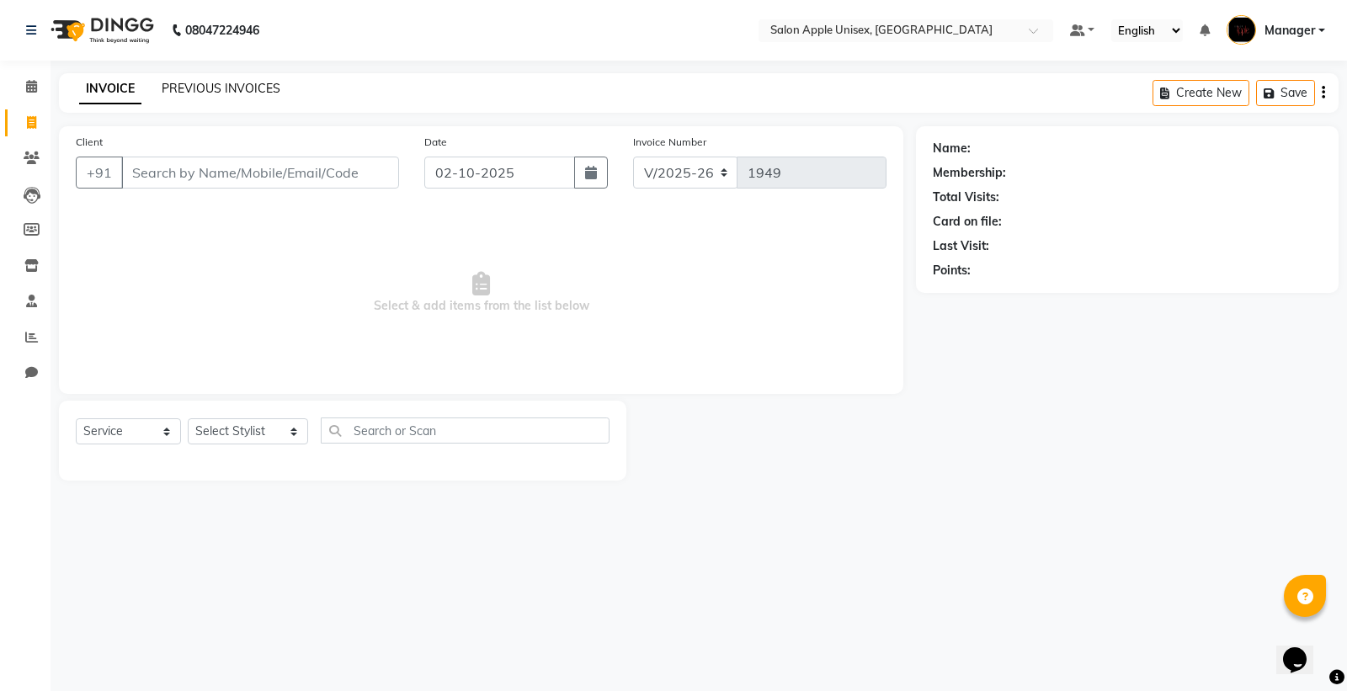
click at [255, 87] on link "PREVIOUS INVOICES" at bounding box center [221, 88] width 119 height 15
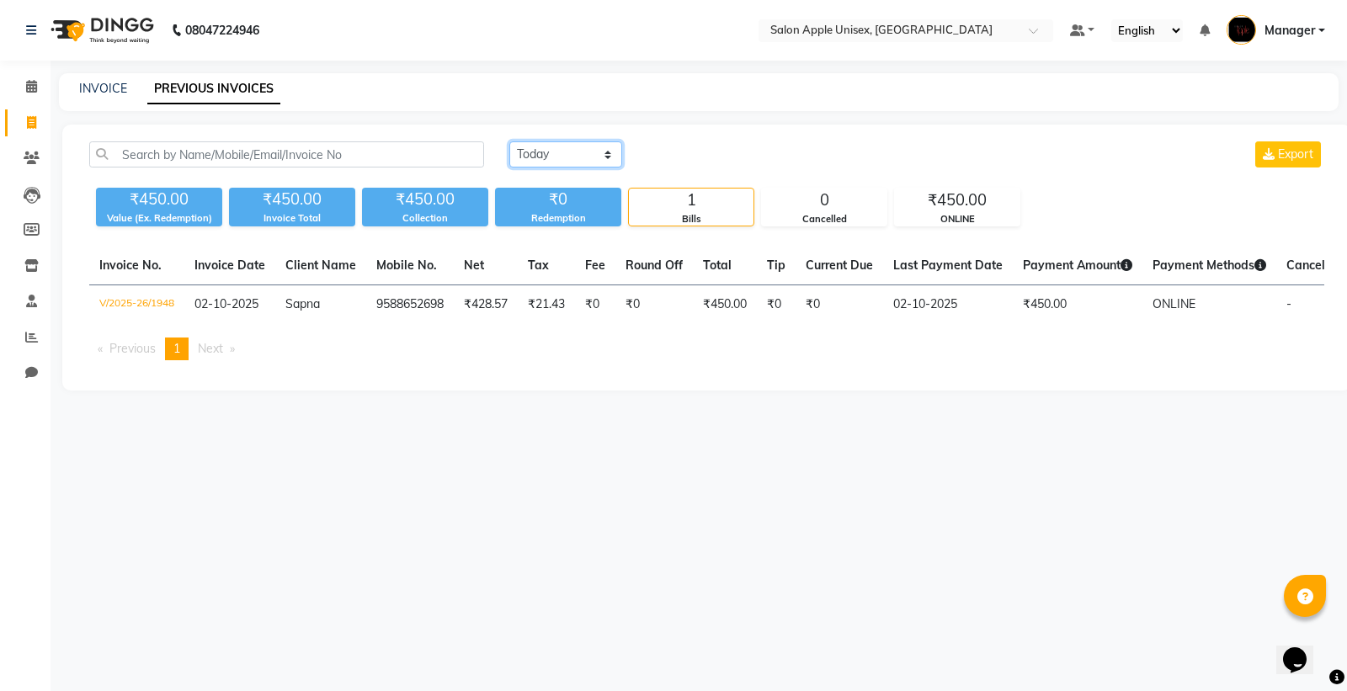
click at [569, 161] on select "[DATE] [DATE] Custom Range" at bounding box center [565, 154] width 113 height 26
select select "range"
click at [509, 141] on select "[DATE] [DATE] Custom Range" at bounding box center [565, 154] width 113 height 26
click at [728, 154] on input "02-10-2025" at bounding box center [703, 155] width 118 height 24
select select "10"
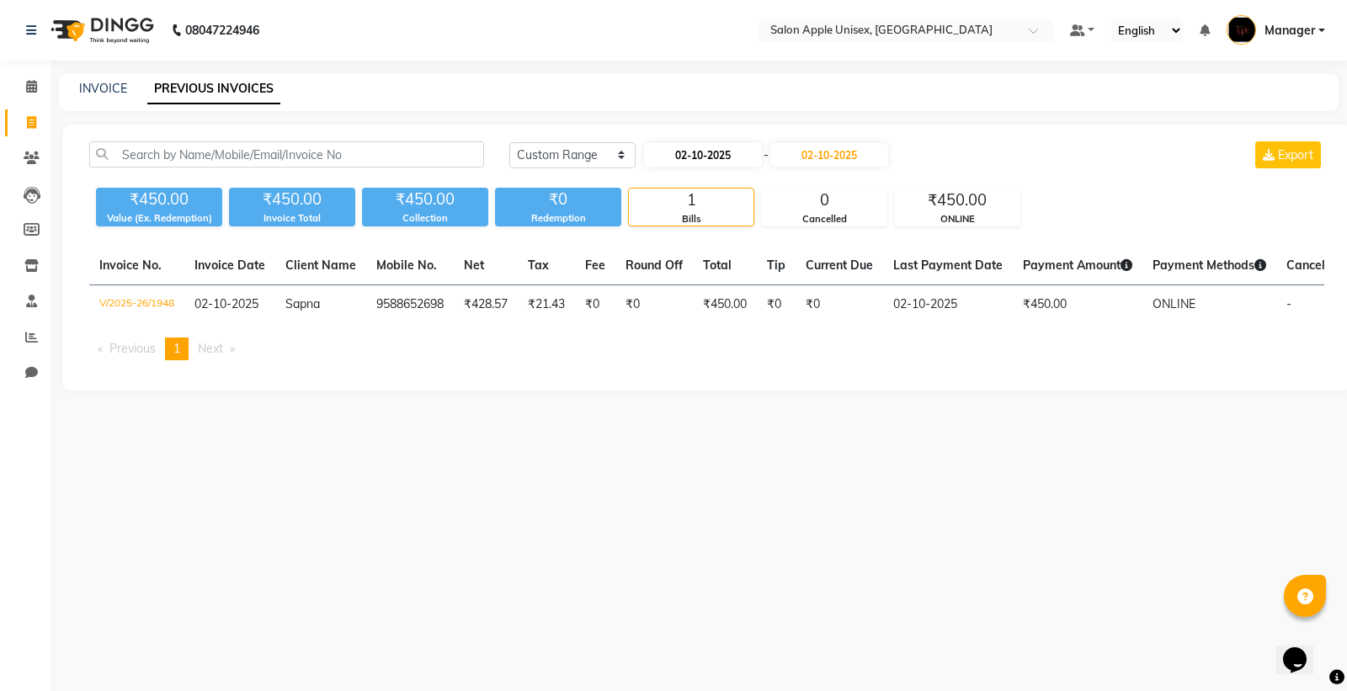
select select "2025"
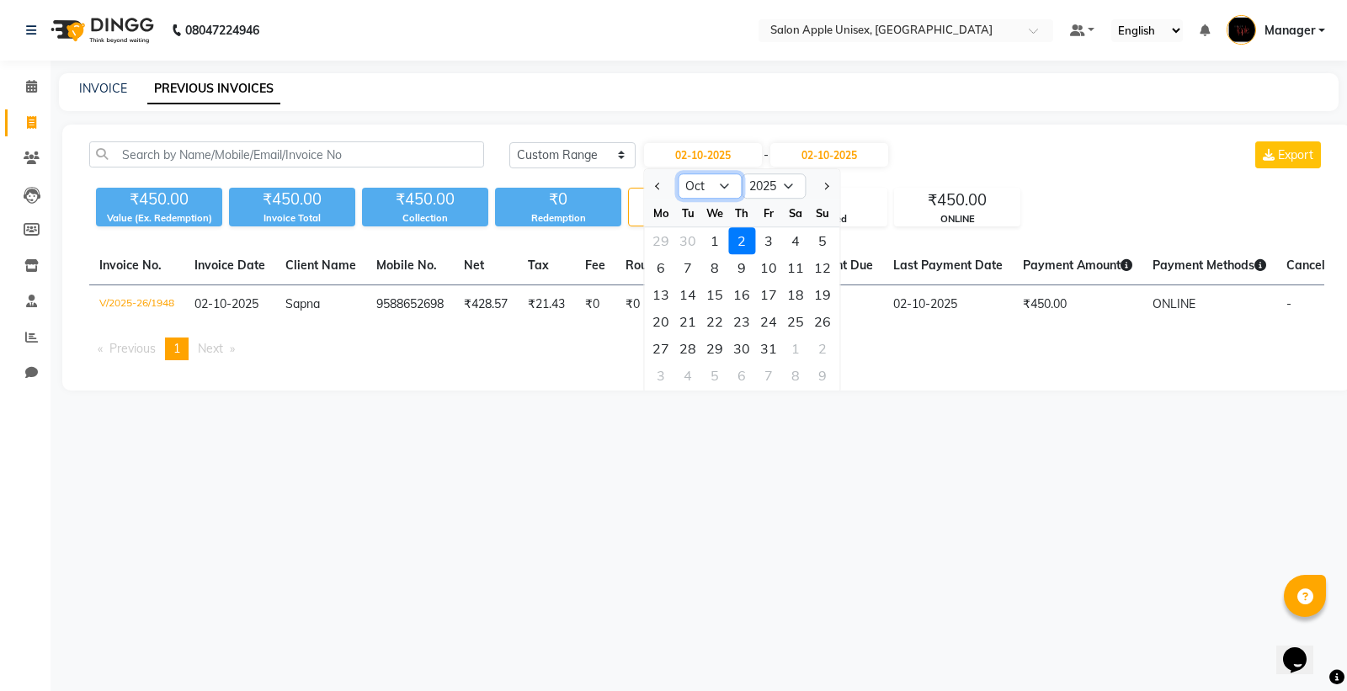
drag, startPoint x: 708, startPoint y: 184, endPoint x: 706, endPoint y: 197, distance: 13.7
click at [708, 190] on select "Jan Feb Mar Apr May Jun [DATE] Aug Sep Oct Nov Dec" at bounding box center [710, 185] width 64 height 25
select select "9"
click at [678, 173] on select "Jan Feb Mar Apr May Jun [DATE] Aug Sep Oct Nov Dec" at bounding box center [710, 185] width 64 height 25
click at [693, 351] on div "30" at bounding box center [687, 348] width 27 height 27
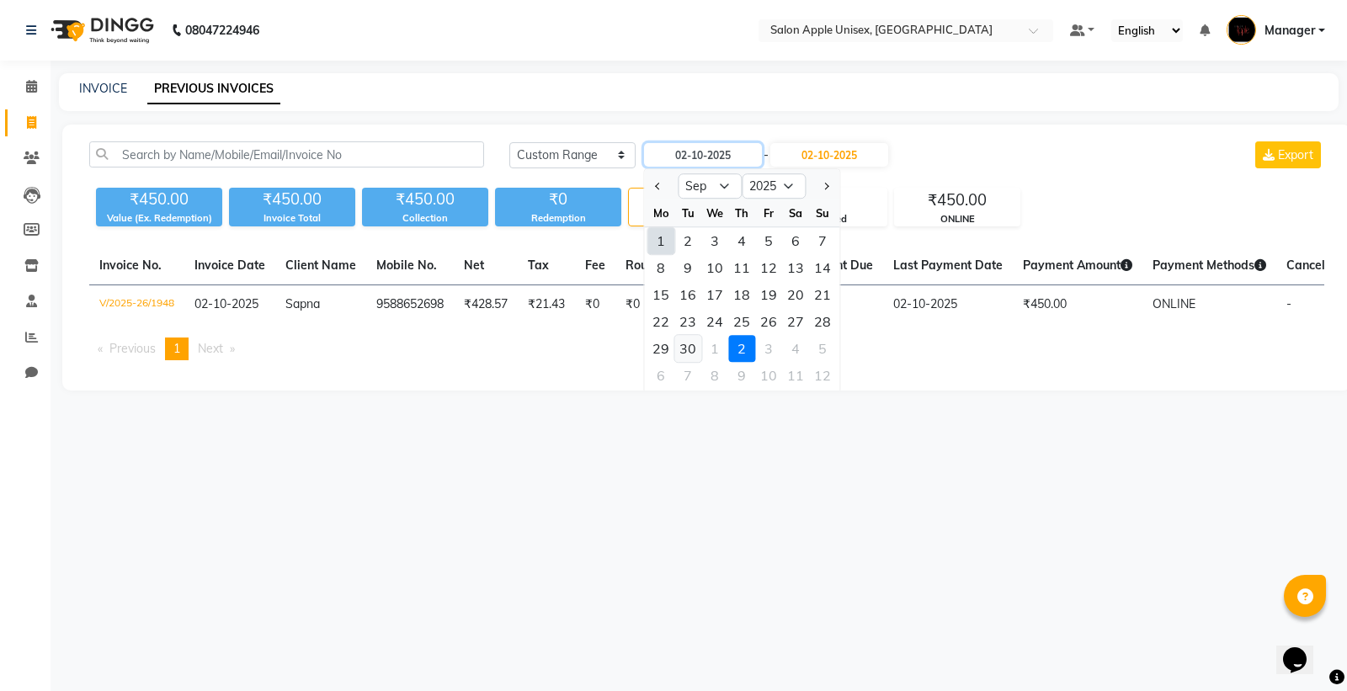
type input "30-09-2025"
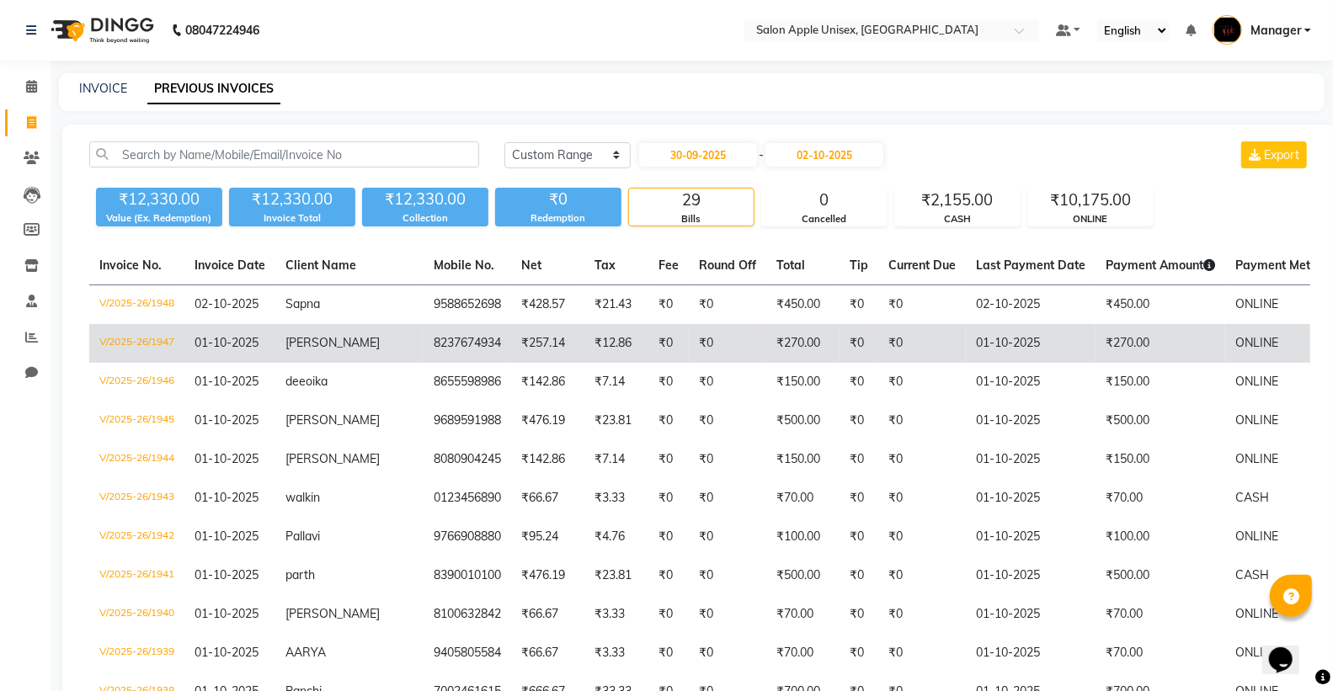
click at [839, 350] on td "₹0" at bounding box center [858, 343] width 39 height 39
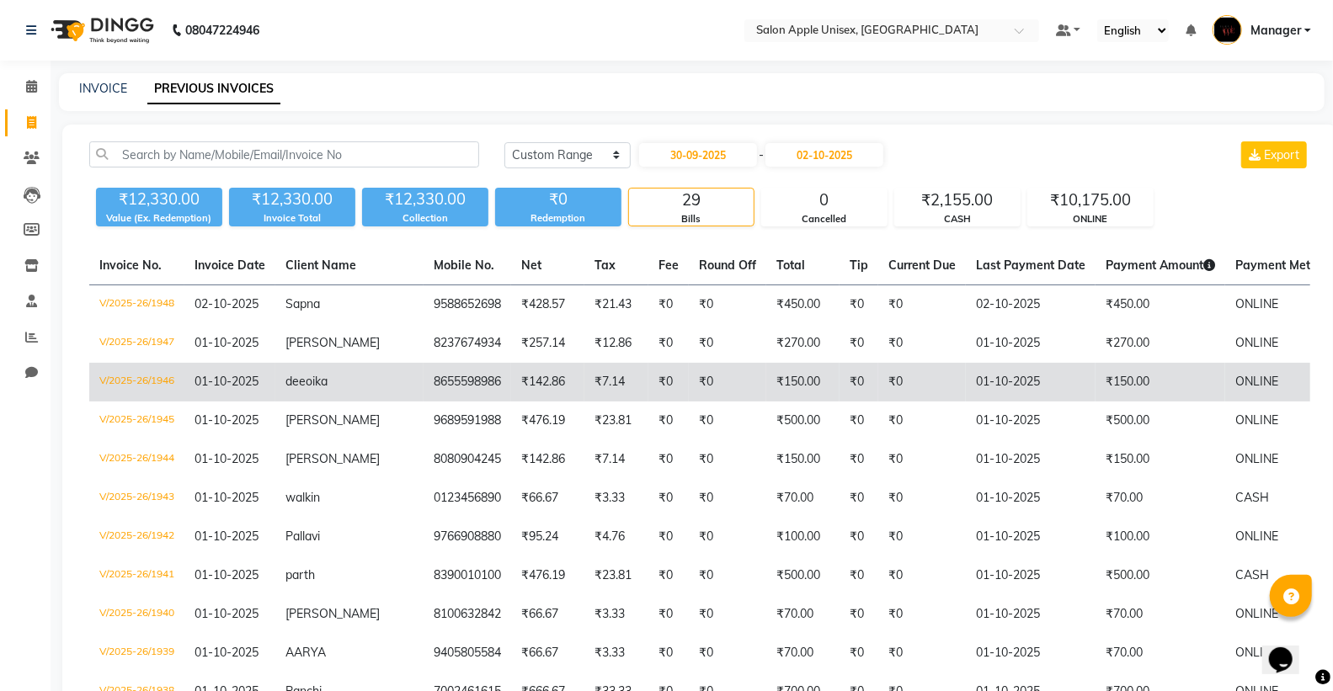
click at [511, 375] on td "₹142.86" at bounding box center [547, 382] width 73 height 39
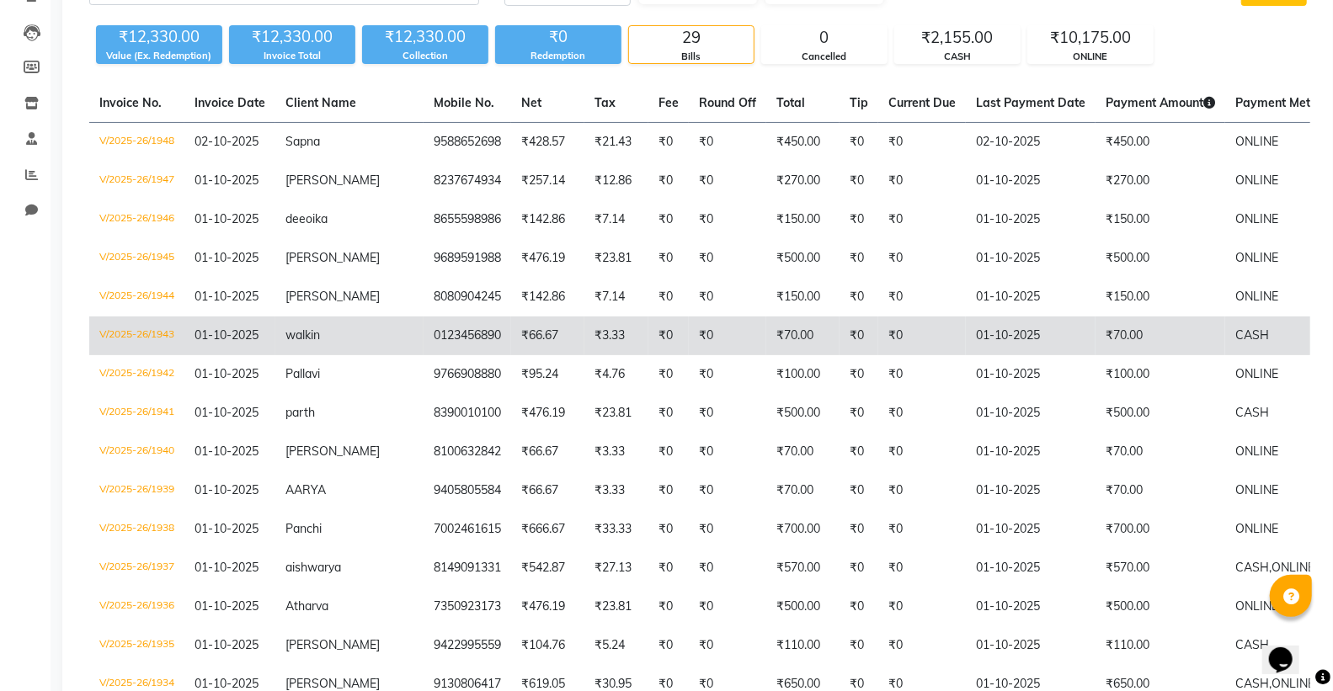
scroll to position [187, 0]
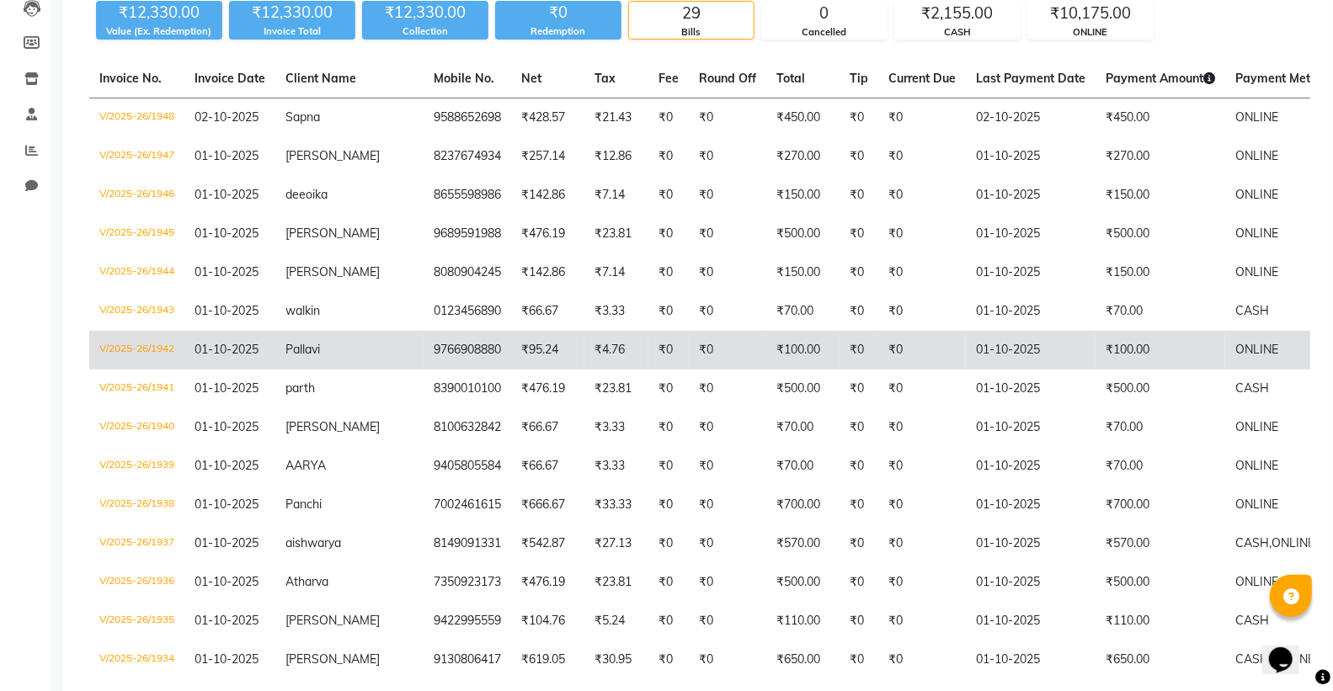
click at [511, 346] on td "₹95.24" at bounding box center [547, 350] width 73 height 39
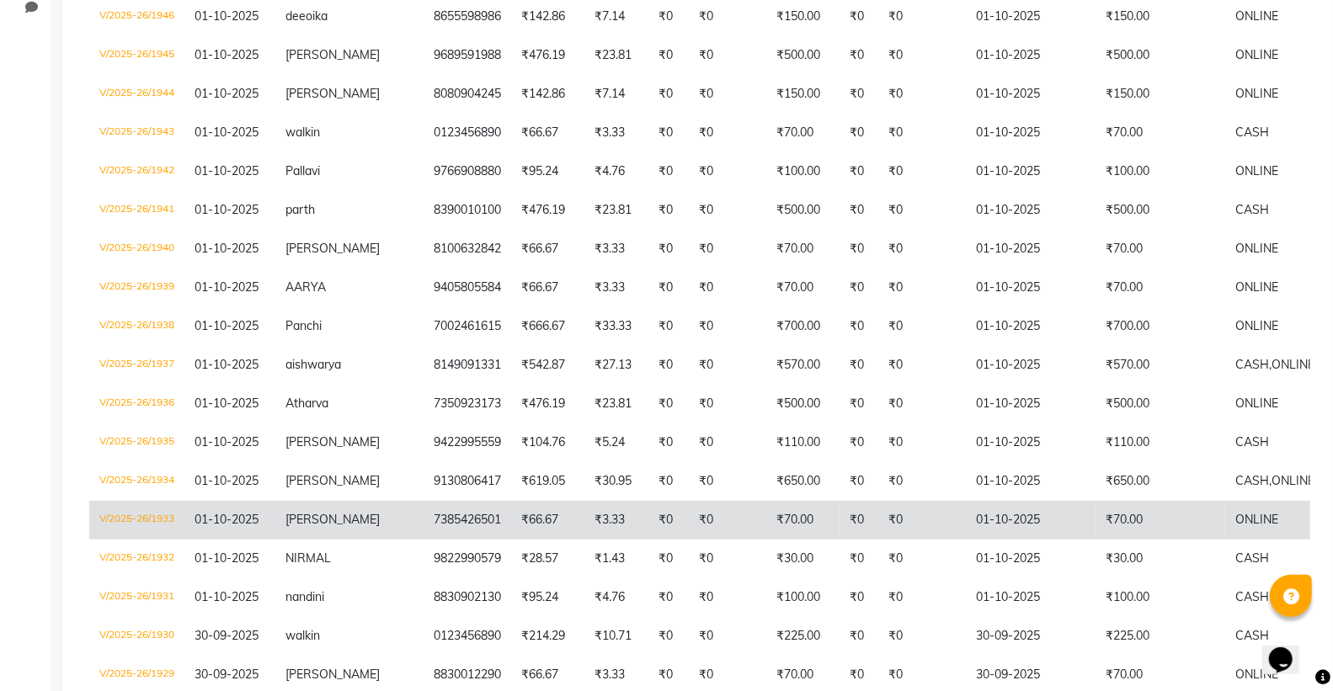
scroll to position [365, 0]
